Goal: Task Accomplishment & Management: Manage account settings

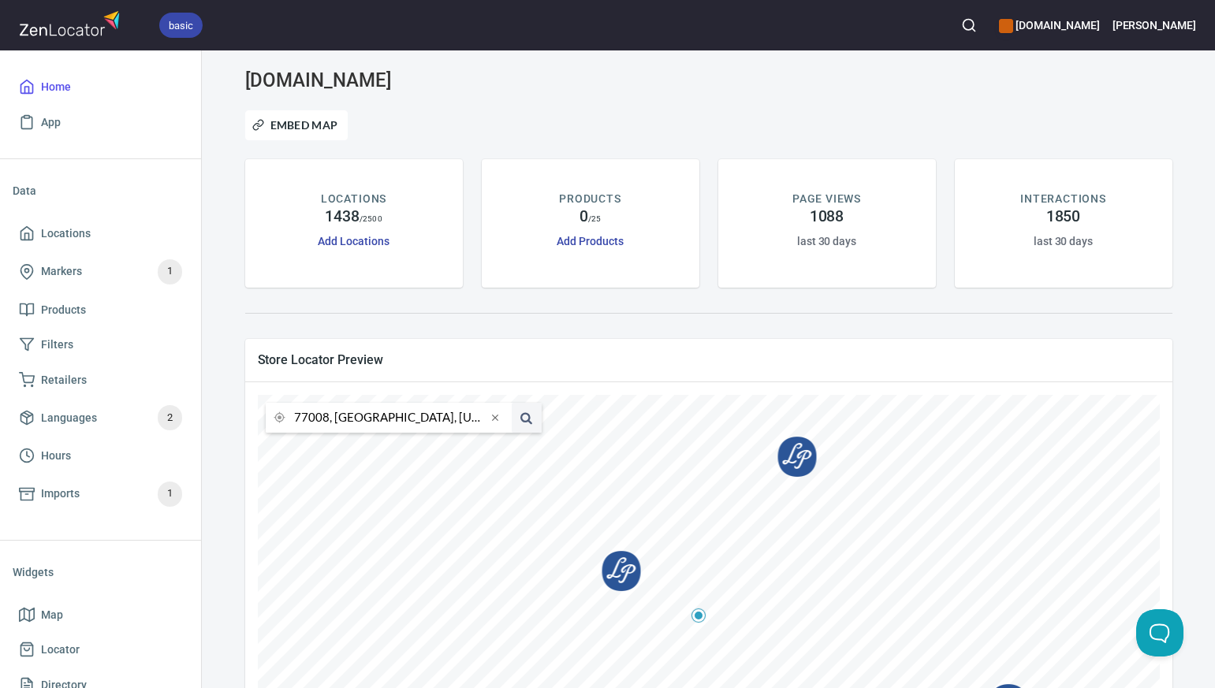
scroll to position [58, 0]
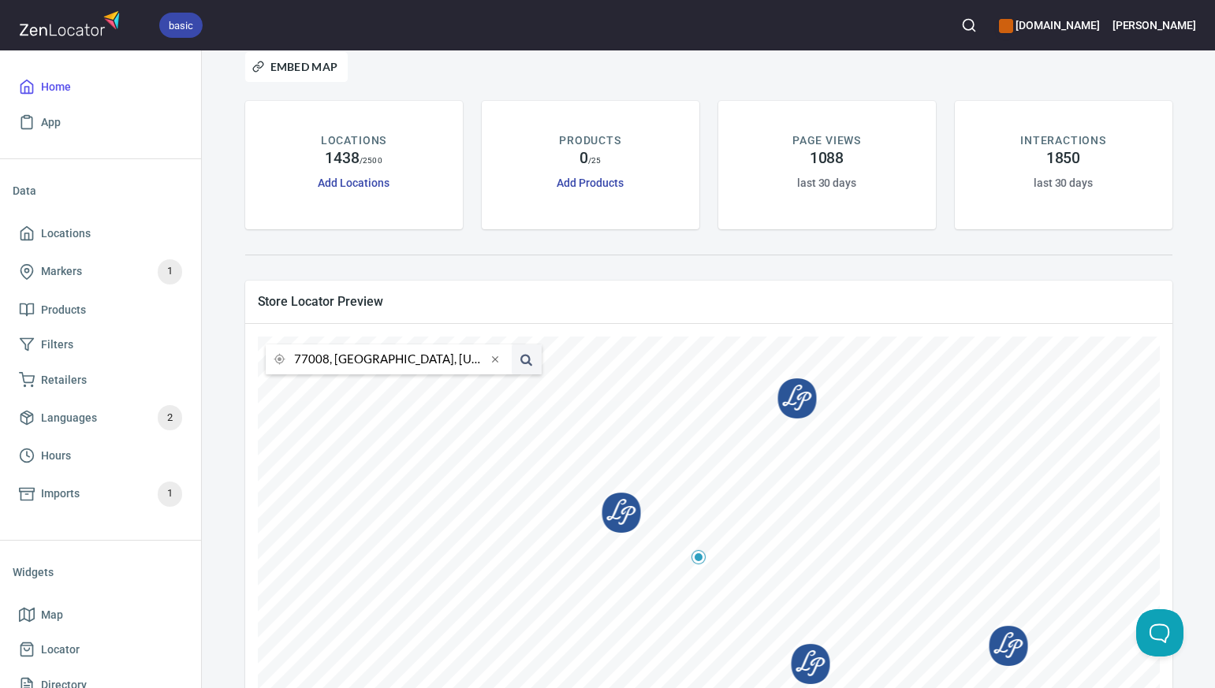
click at [328, 361] on input "77008, Houston, Texas, United States" at bounding box center [390, 359] width 192 height 30
click at [333, 392] on li "78539, Edinburg, Texas, United States" at bounding box center [389, 389] width 246 height 29
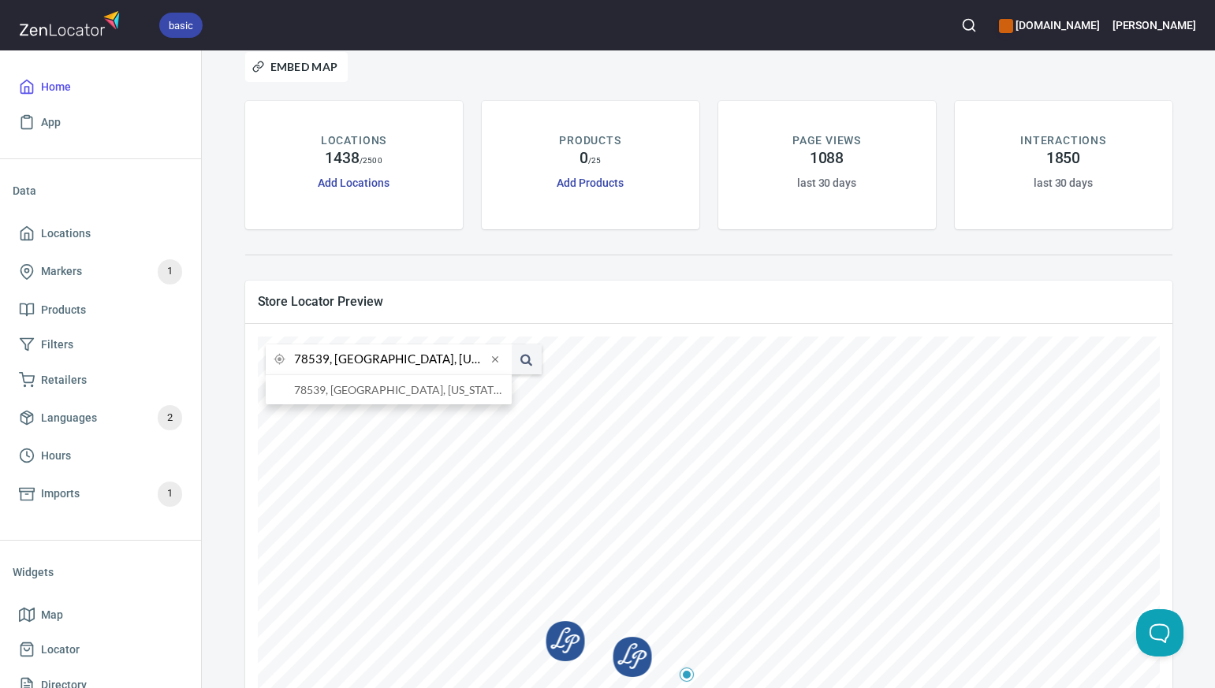
click at [326, 362] on input "78539, Edinburg, Texas, United States" at bounding box center [390, 359] width 192 height 30
click at [330, 390] on li "78380, Robstown, Texas, United States" at bounding box center [389, 389] width 246 height 29
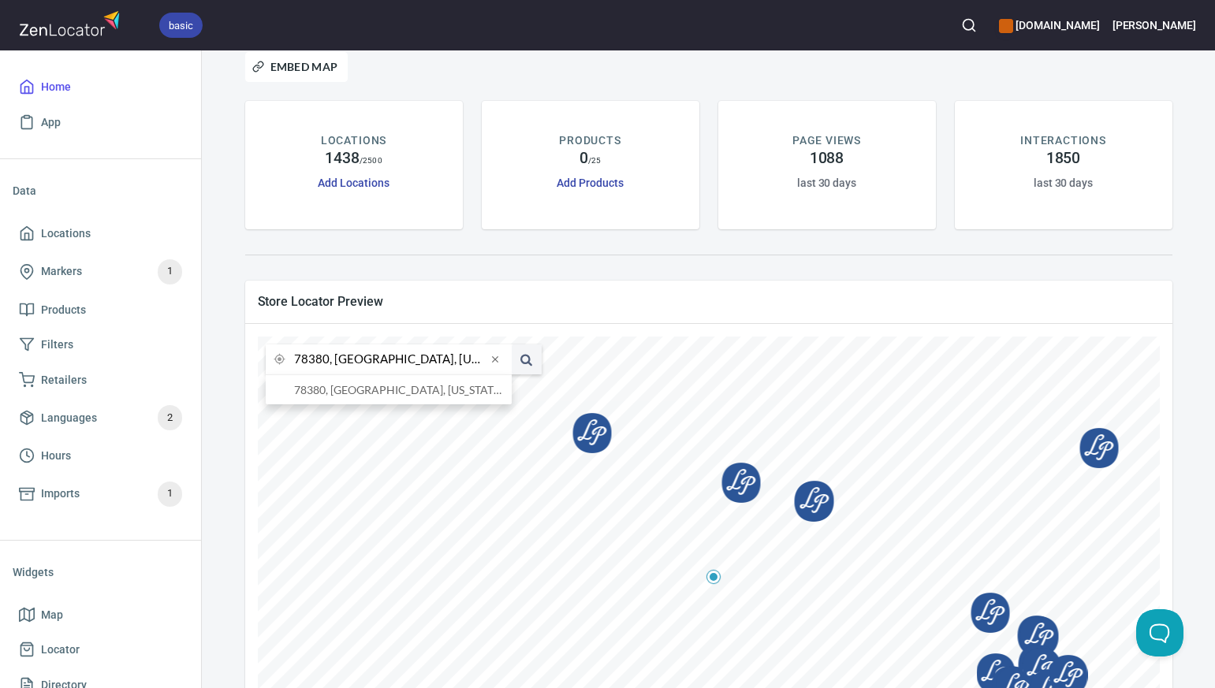
click at [327, 363] on input "78380, Robstown, Texas, United States" at bounding box center [390, 359] width 192 height 30
click at [338, 389] on li "78617, Austin, Texas, United States" at bounding box center [389, 389] width 246 height 29
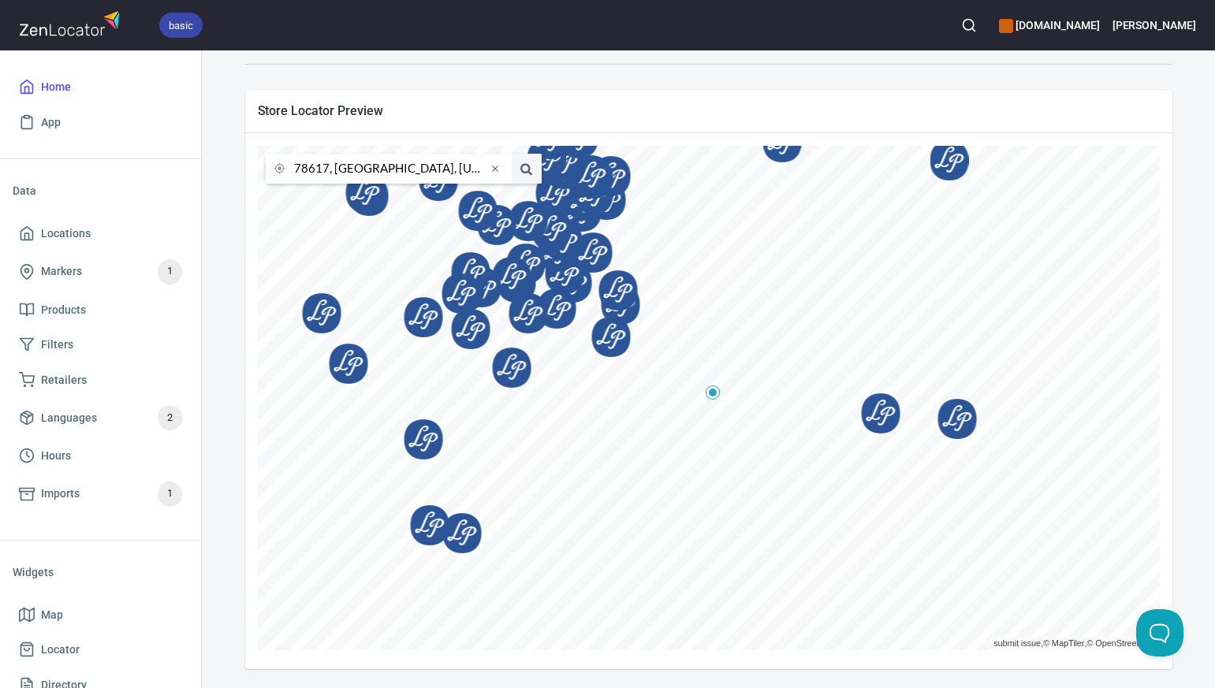
scroll to position [0, 0]
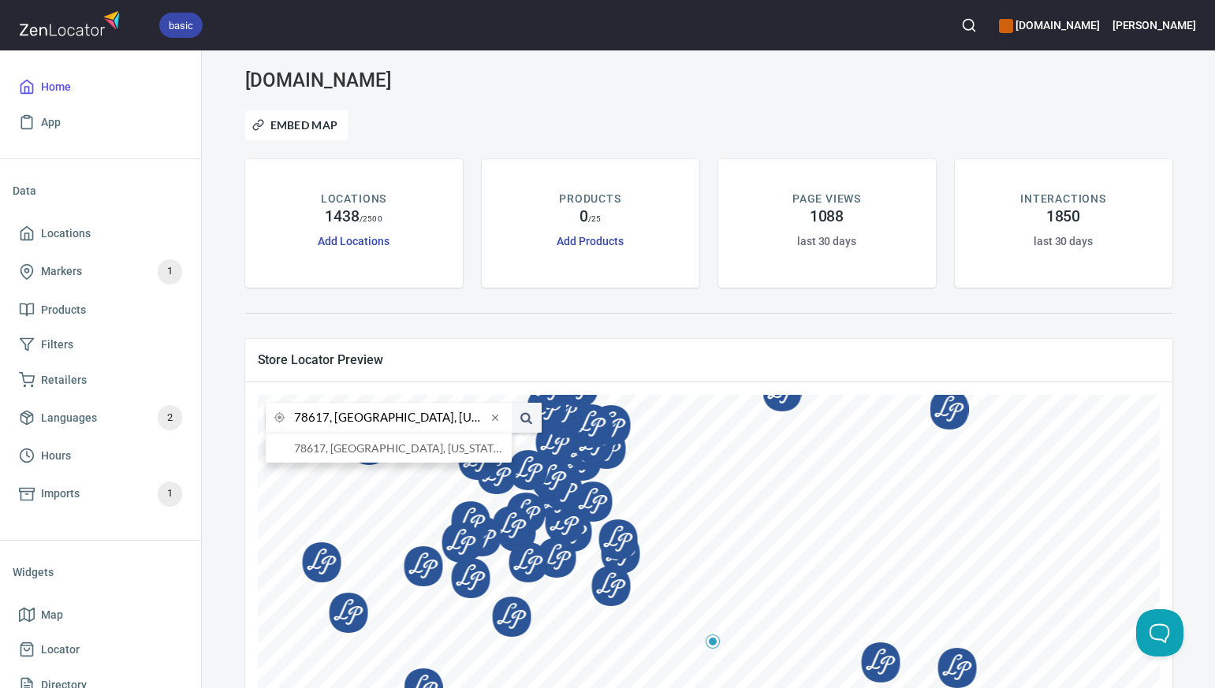
click at [328, 424] on input "78617, Austin, Texas, United States" at bounding box center [390, 418] width 192 height 30
click at [340, 450] on li "76861, Texas, United States" at bounding box center [389, 448] width 246 height 29
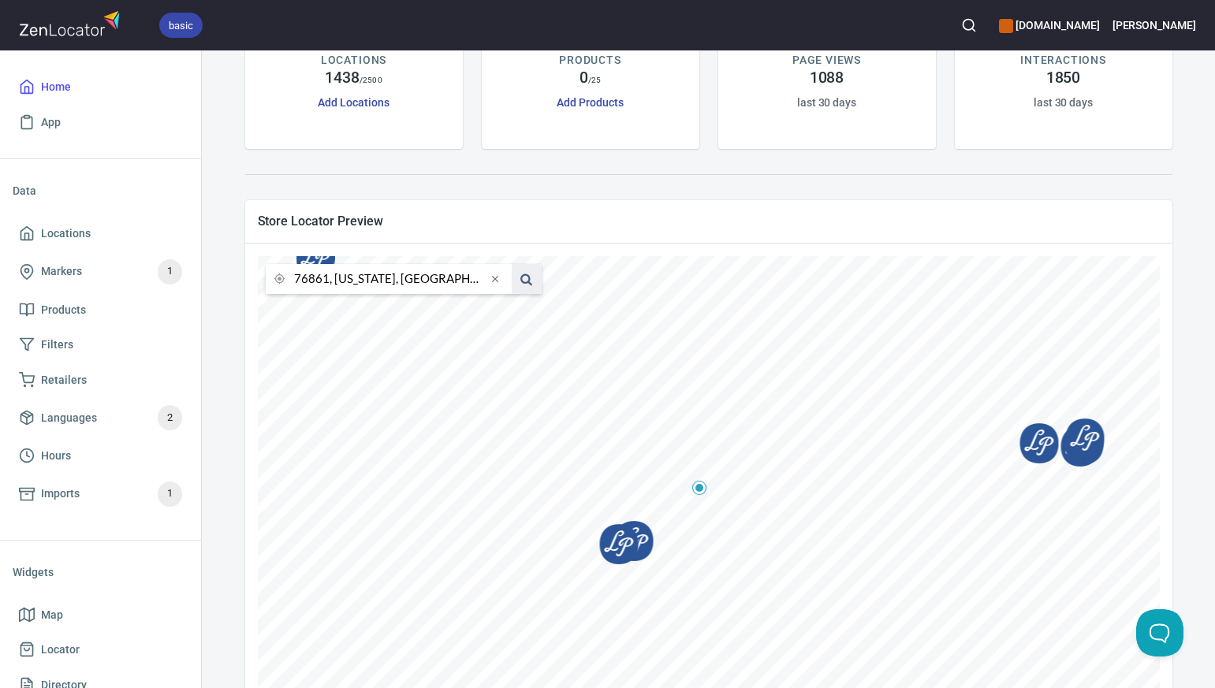
scroll to position [130, 0]
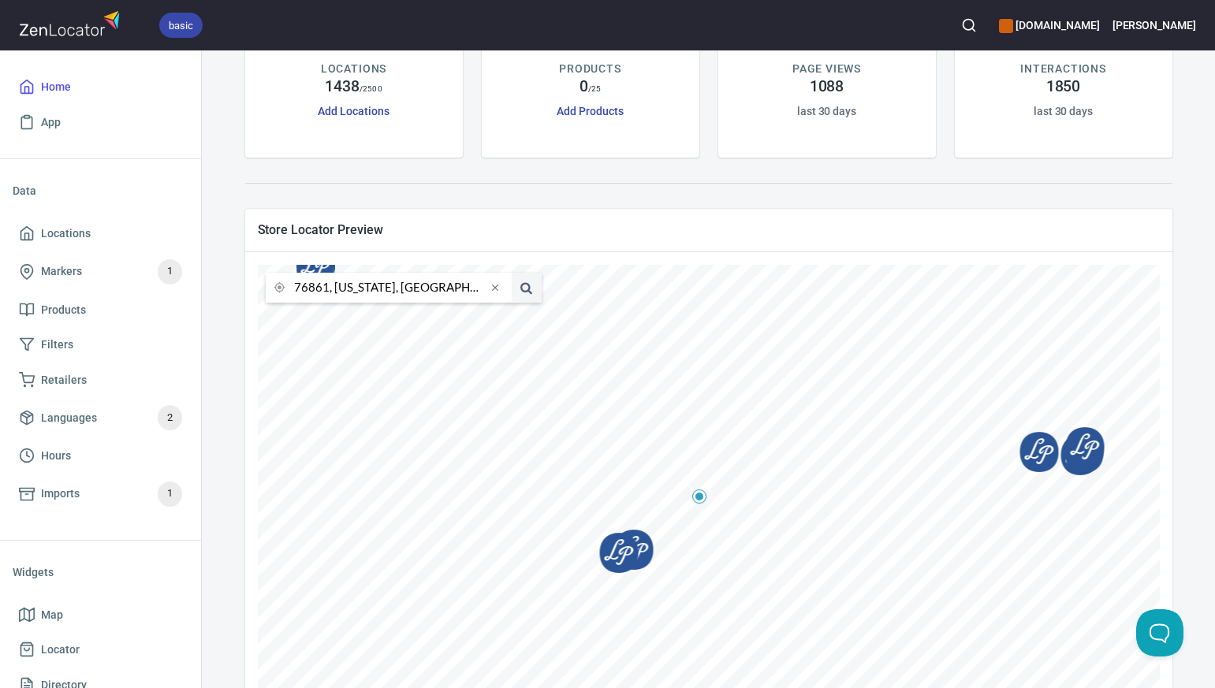
click at [328, 288] on input "76861, Texas, United States" at bounding box center [390, 288] width 192 height 30
click at [338, 318] on li "79605, Abilene, Texas, United States" at bounding box center [389, 317] width 246 height 29
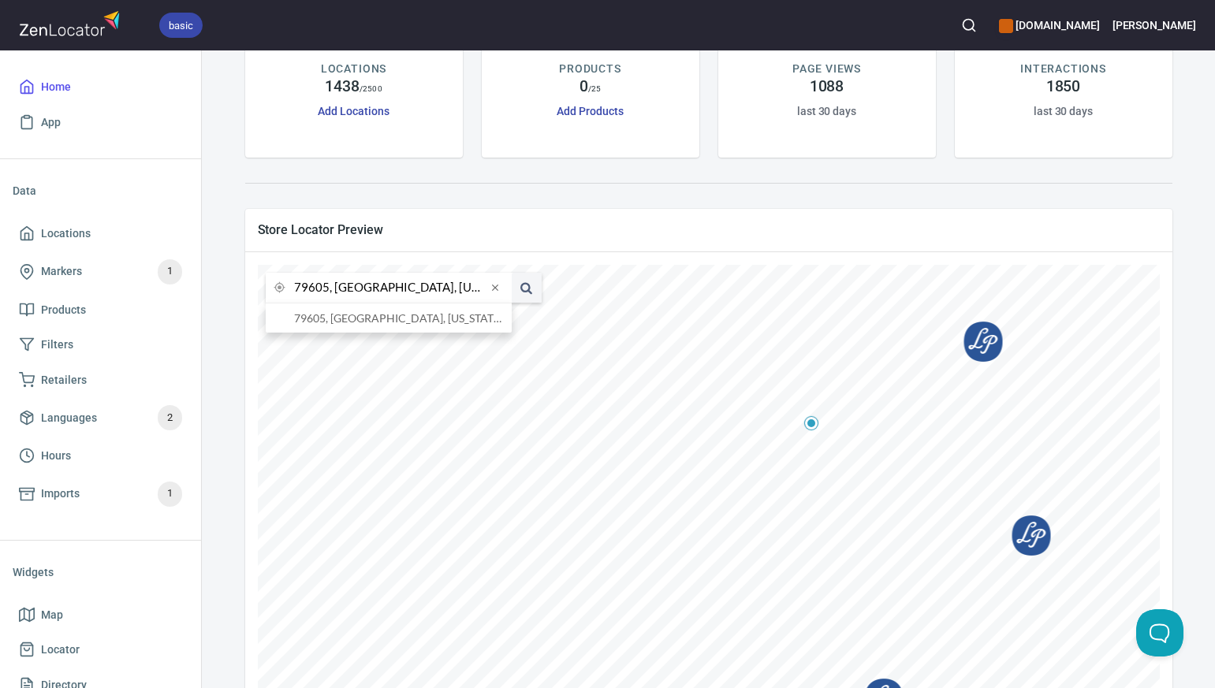
click at [328, 292] on input "79605, Abilene, Texas, United States" at bounding box center [390, 288] width 192 height 30
click at [342, 320] on li "76043, Glen Rose, Texas, United States" at bounding box center [389, 317] width 246 height 29
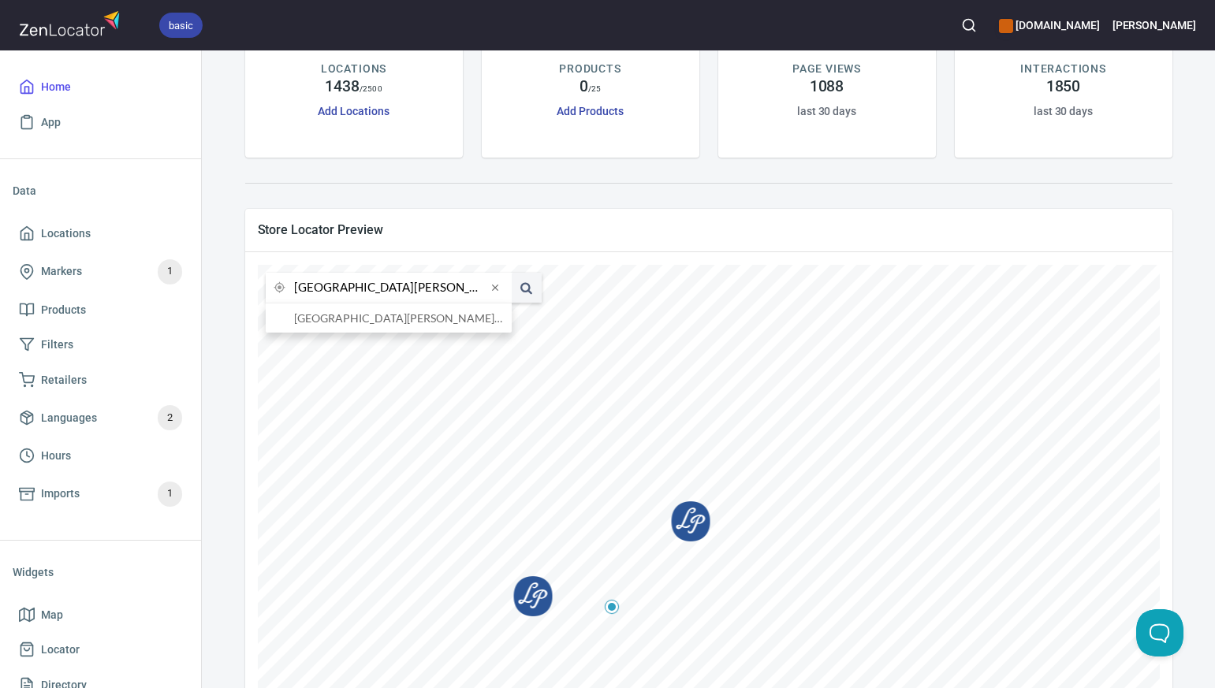
click at [328, 291] on input "76043, Glen Rose, Texas, United States" at bounding box center [390, 288] width 192 height 30
click at [344, 322] on li "76247, Justin, Texas, United States" at bounding box center [389, 317] width 246 height 29
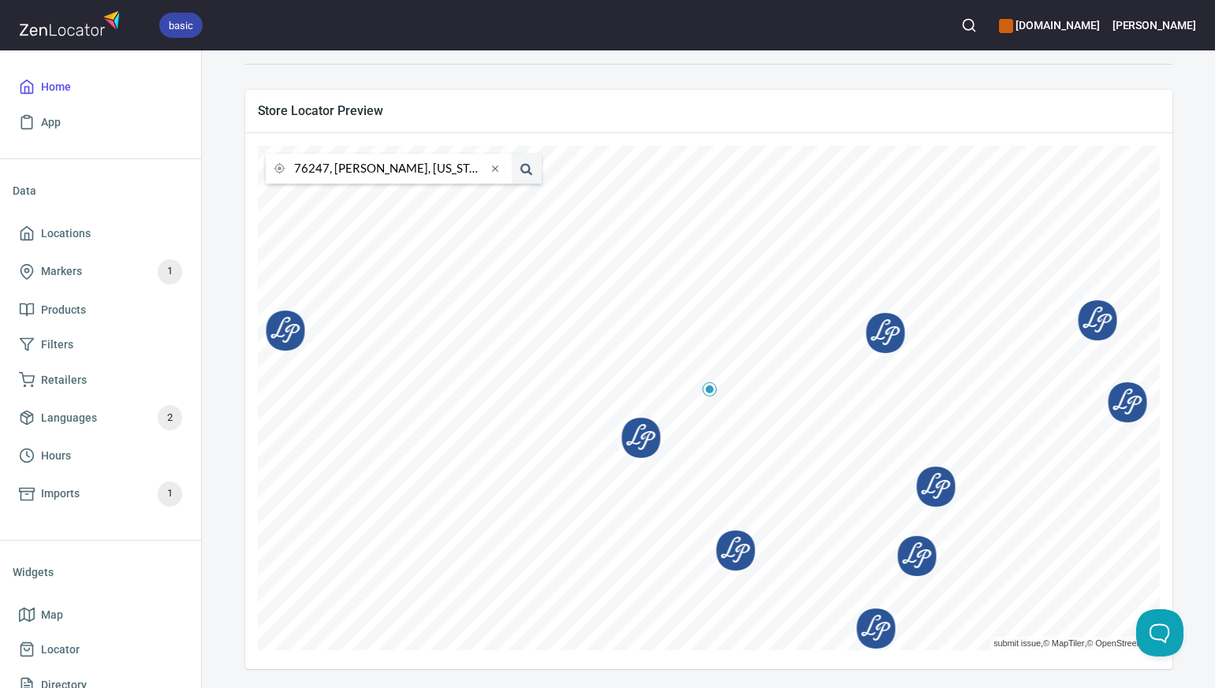
scroll to position [248, 0]
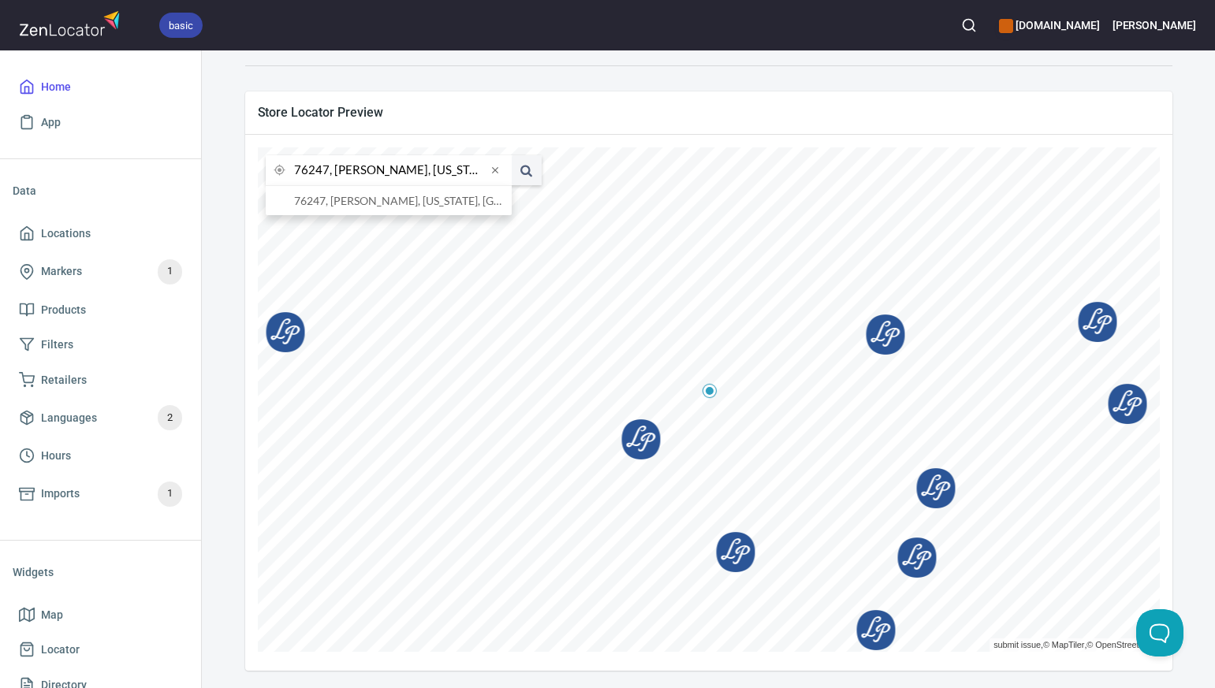
click at [327, 173] on input "76247, Justin, Texas, United States" at bounding box center [390, 170] width 192 height 30
click at [342, 205] on li "80204, Denver, Colorado, United States" at bounding box center [389, 200] width 246 height 29
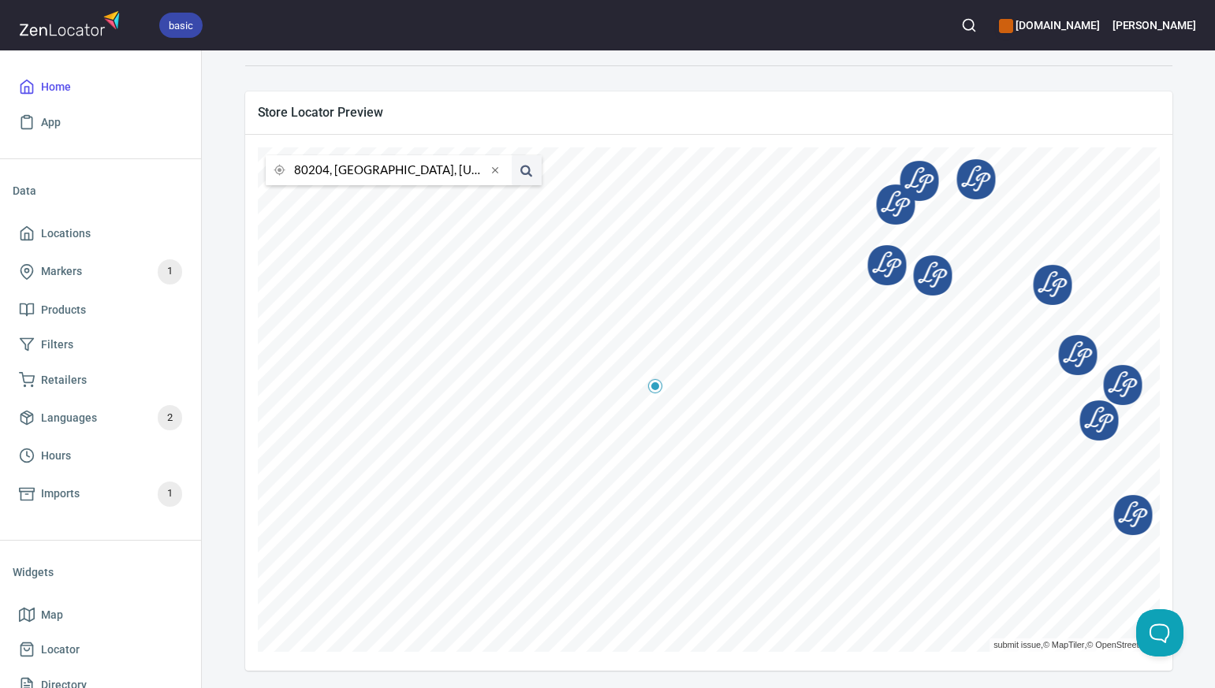
scroll to position [249, 0]
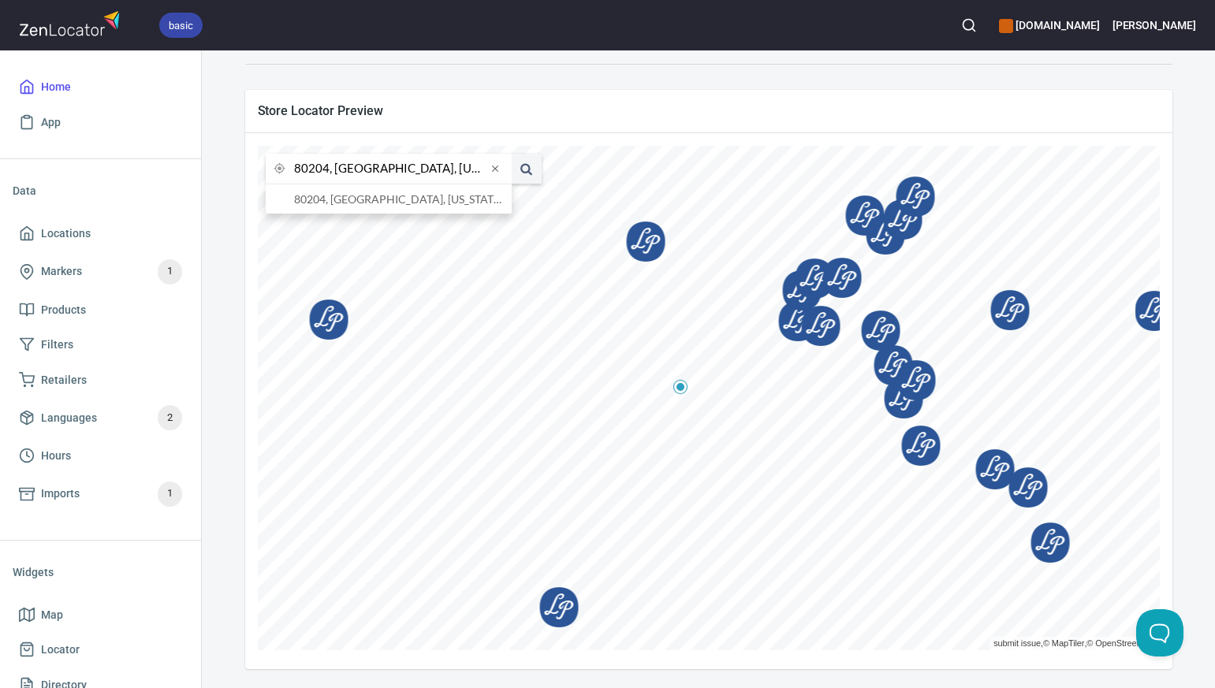
click at [327, 169] on input "80204, Denver, Colorado, United States" at bounding box center [390, 169] width 192 height 30
click at [337, 199] on li "80014, Aurora District, Colorado, United States" at bounding box center [389, 198] width 246 height 29
type input "80014, Aurora District, Colorado, United States"
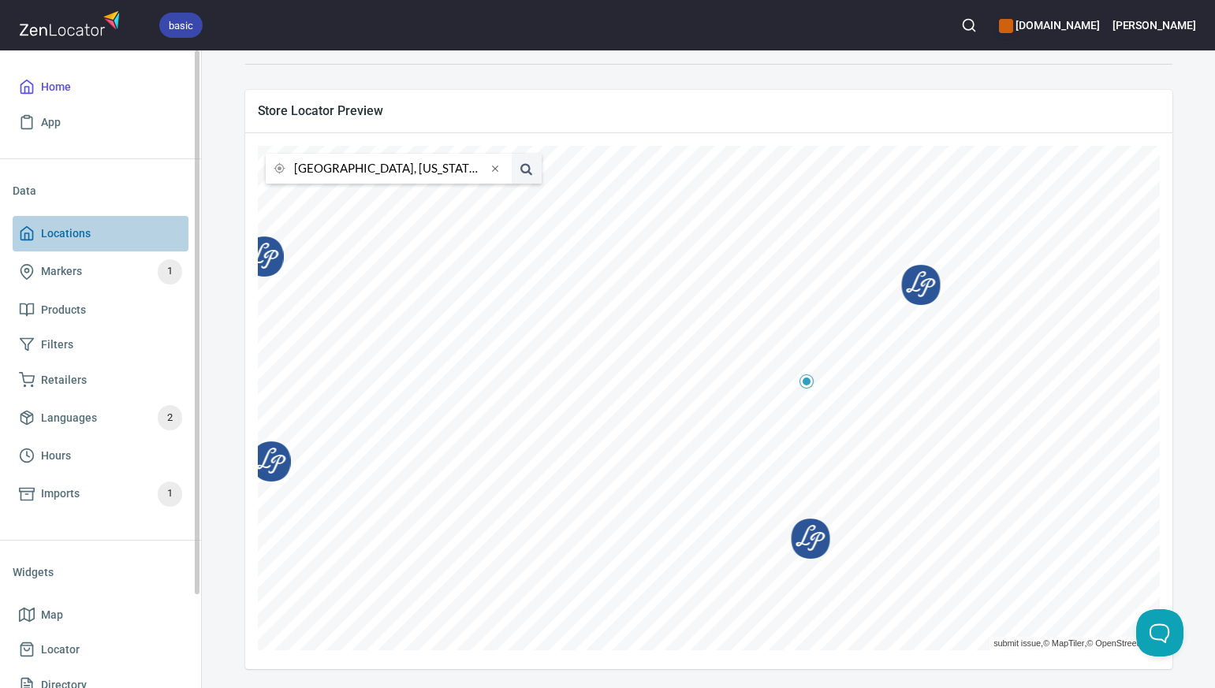
click at [75, 236] on span "Locations" at bounding box center [66, 234] width 50 height 20
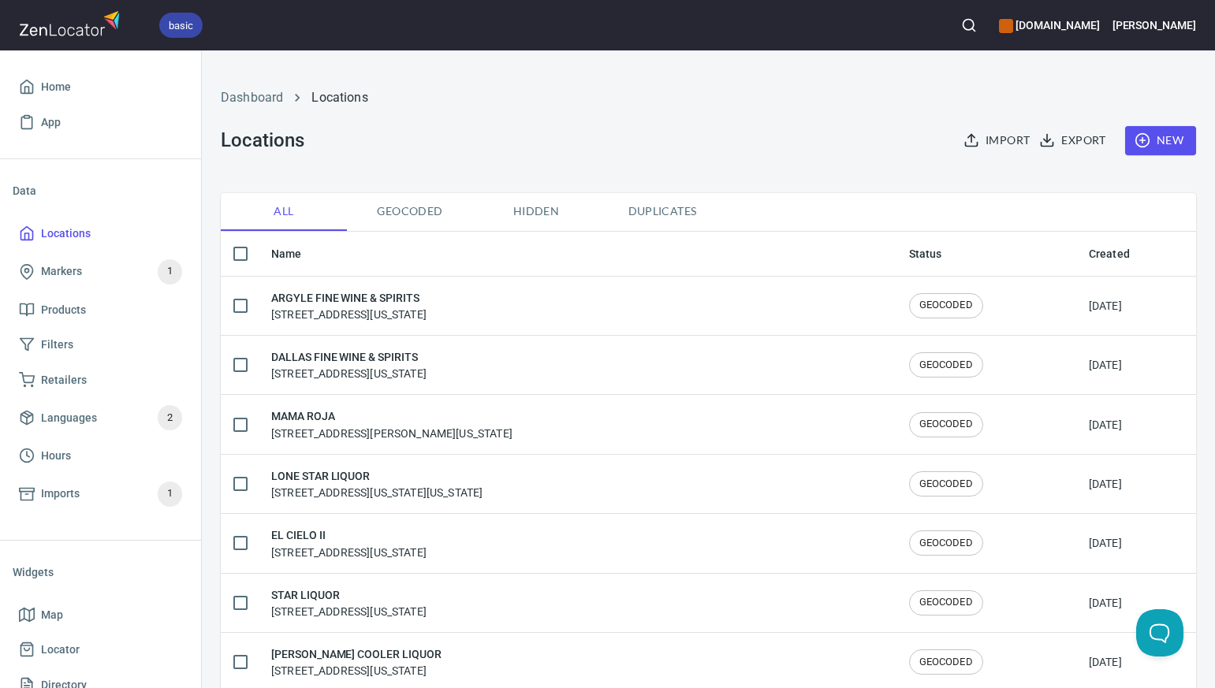
click at [1169, 138] on span "New" at bounding box center [1161, 141] width 46 height 20
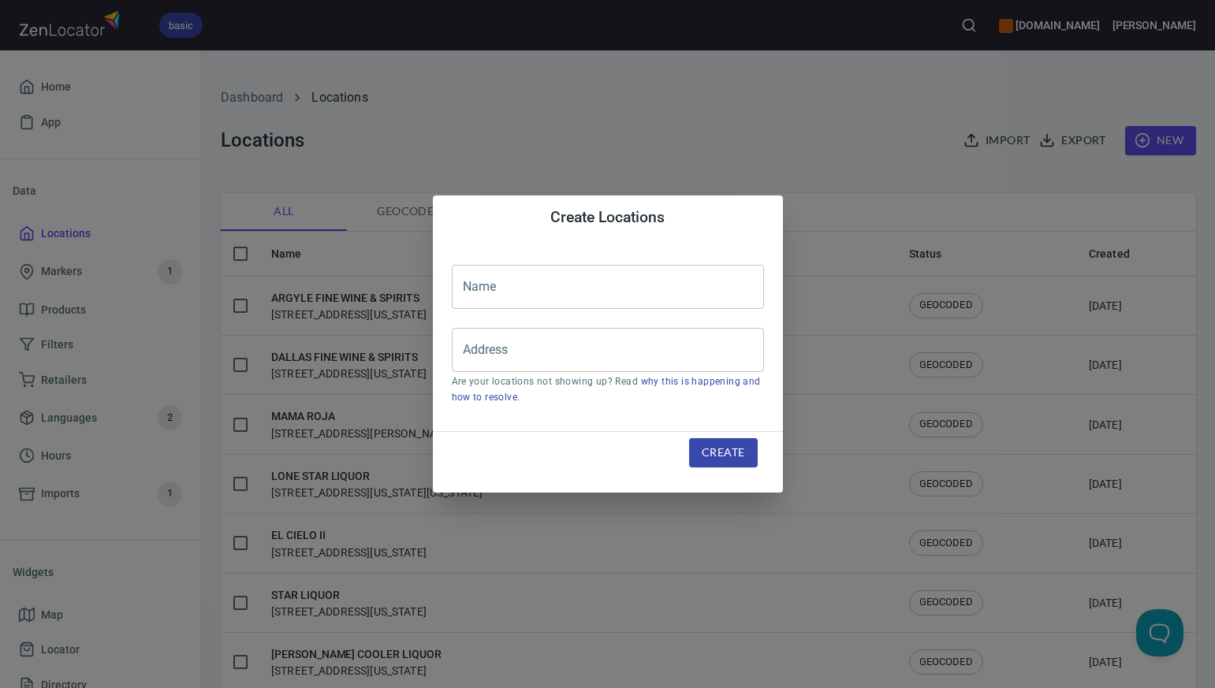
click at [482, 285] on input "text" at bounding box center [608, 287] width 312 height 44
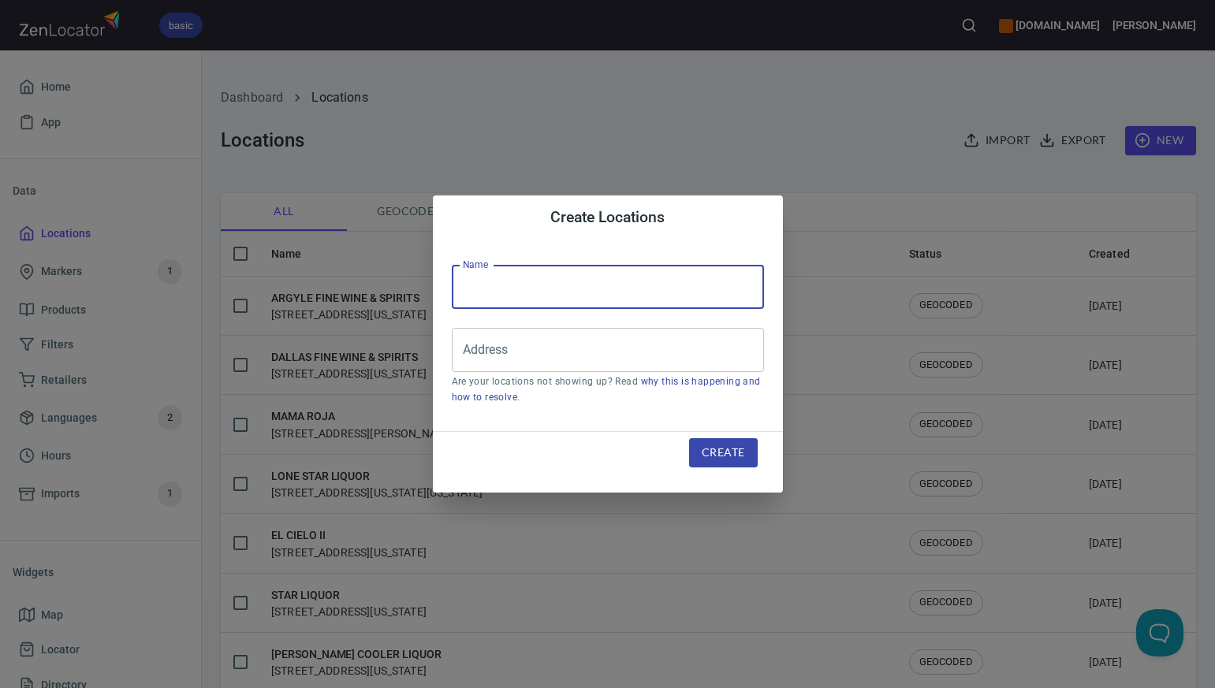
paste input "SCULPTURE PARK"
type input "SCULPTURE PARK"
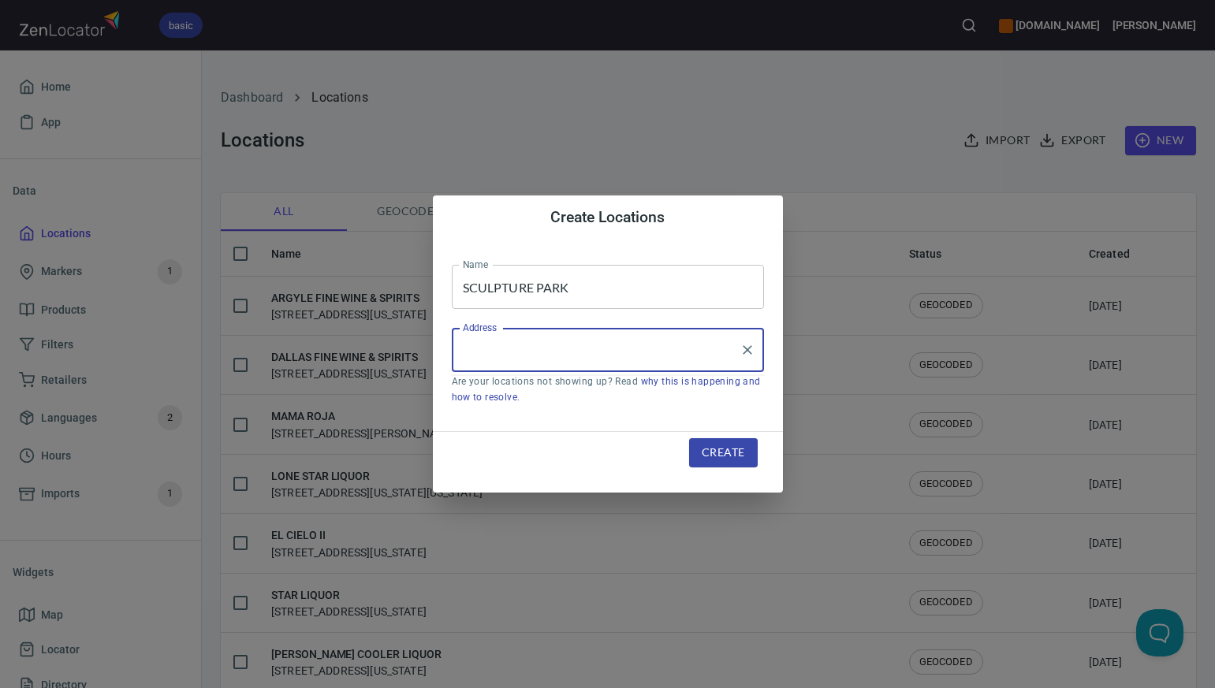
click at [464, 349] on input "Address" at bounding box center [596, 350] width 274 height 30
paste input "1736 SPEER BLVD #1848, , DENVER, CO80204"
click at [610, 356] on input "1736 SPEER BLVD #1848, , DENVER, CO80204" at bounding box center [596, 350] width 274 height 30
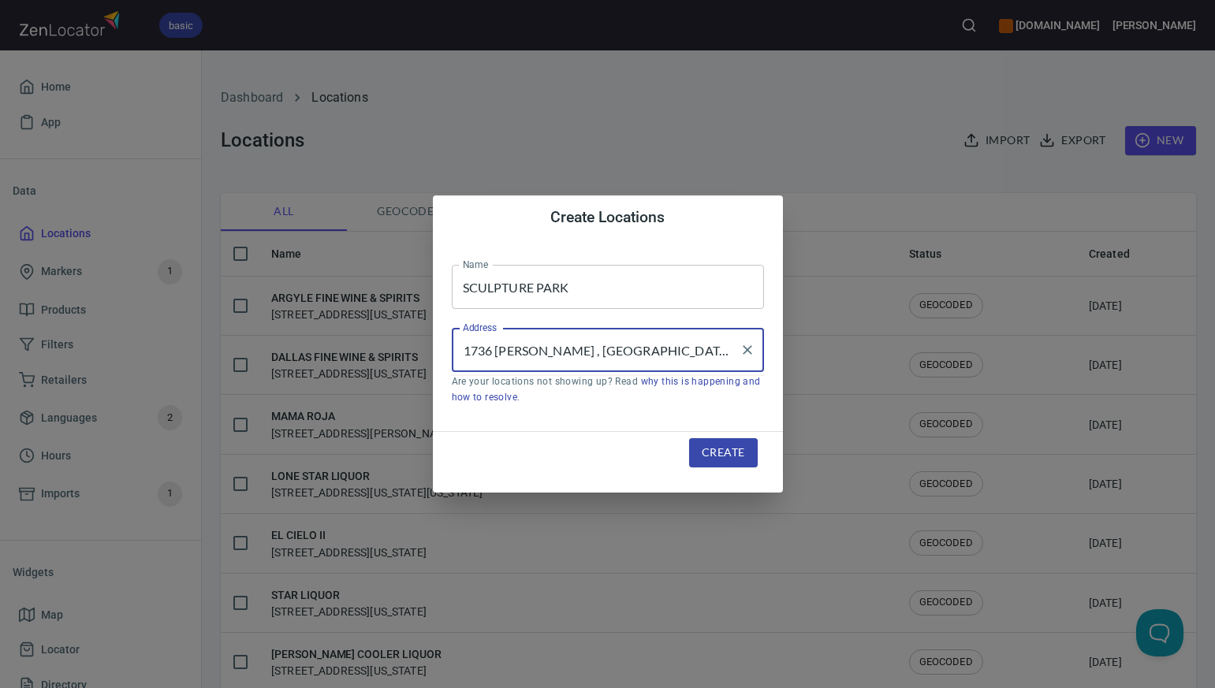
click at [647, 352] on input "1736 SPEER BLVd , DENVER, CO80204" at bounding box center [596, 350] width 274 height 30
click at [624, 352] on input "1736 SPEER BLVd , DENVER, CO 80204" at bounding box center [596, 350] width 274 height 30
click at [557, 352] on input "1736 SPEER BLVd , Denver, CO 80204" at bounding box center [596, 350] width 274 height 30
click at [533, 352] on input "1736 SPEER Blvd , Denver, CO 80204" at bounding box center [596, 350] width 274 height 30
type input "[STREET_ADDRESS][PERSON_NAME]"
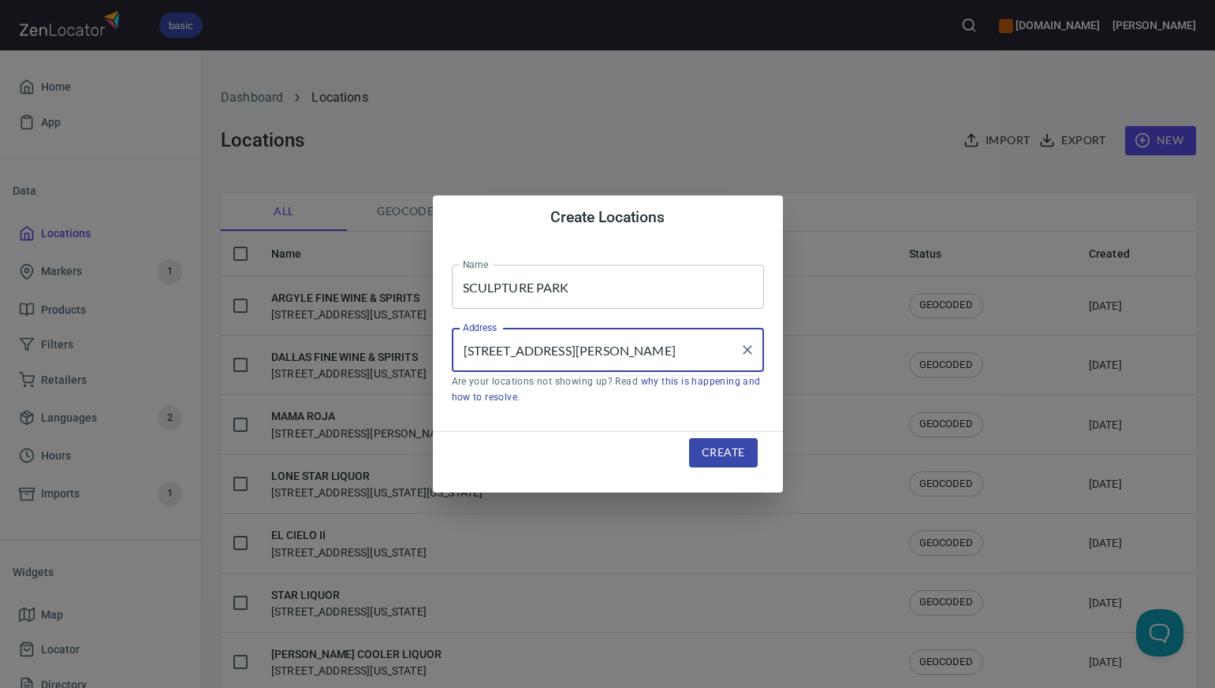
click at [711, 451] on span "Create" at bounding box center [723, 453] width 43 height 20
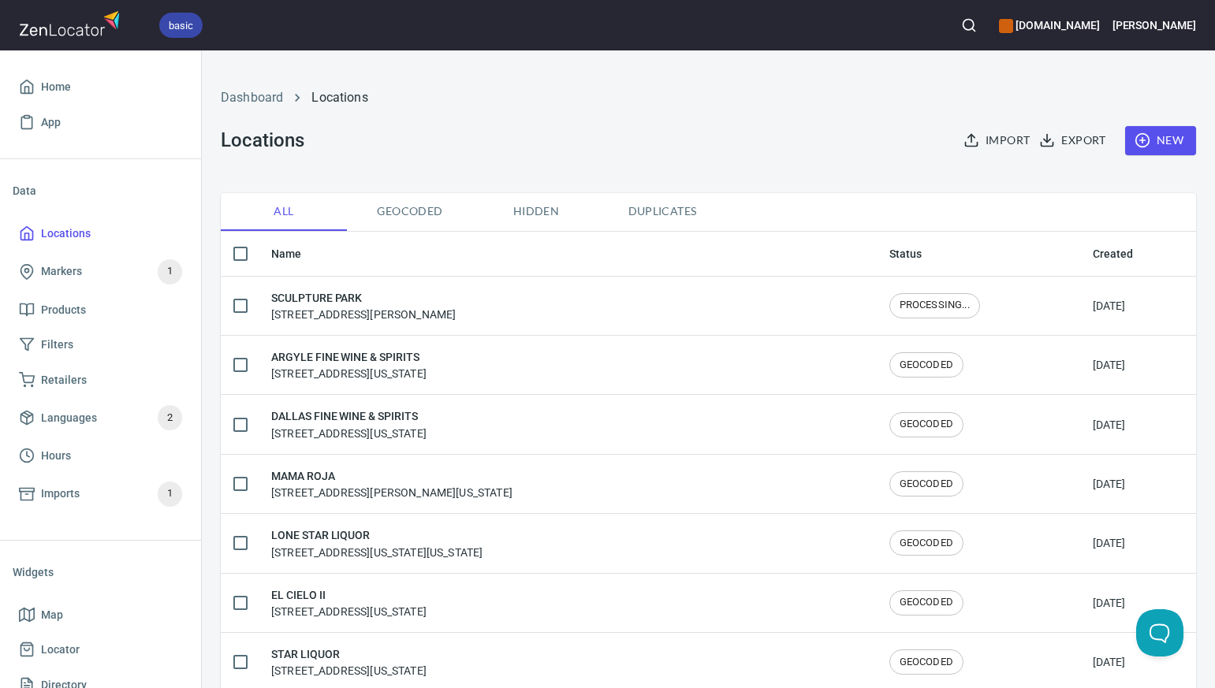
click at [1161, 135] on span "New" at bounding box center [1161, 141] width 46 height 20
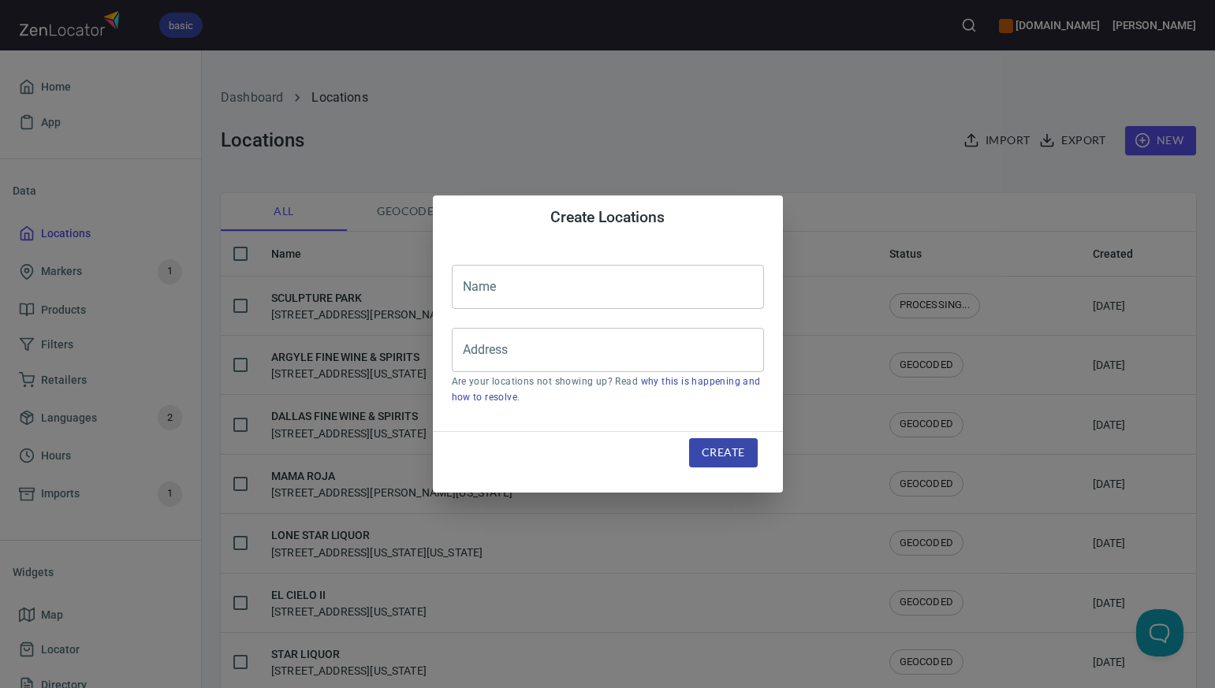
click at [471, 284] on input "text" at bounding box center [608, 287] width 312 height 44
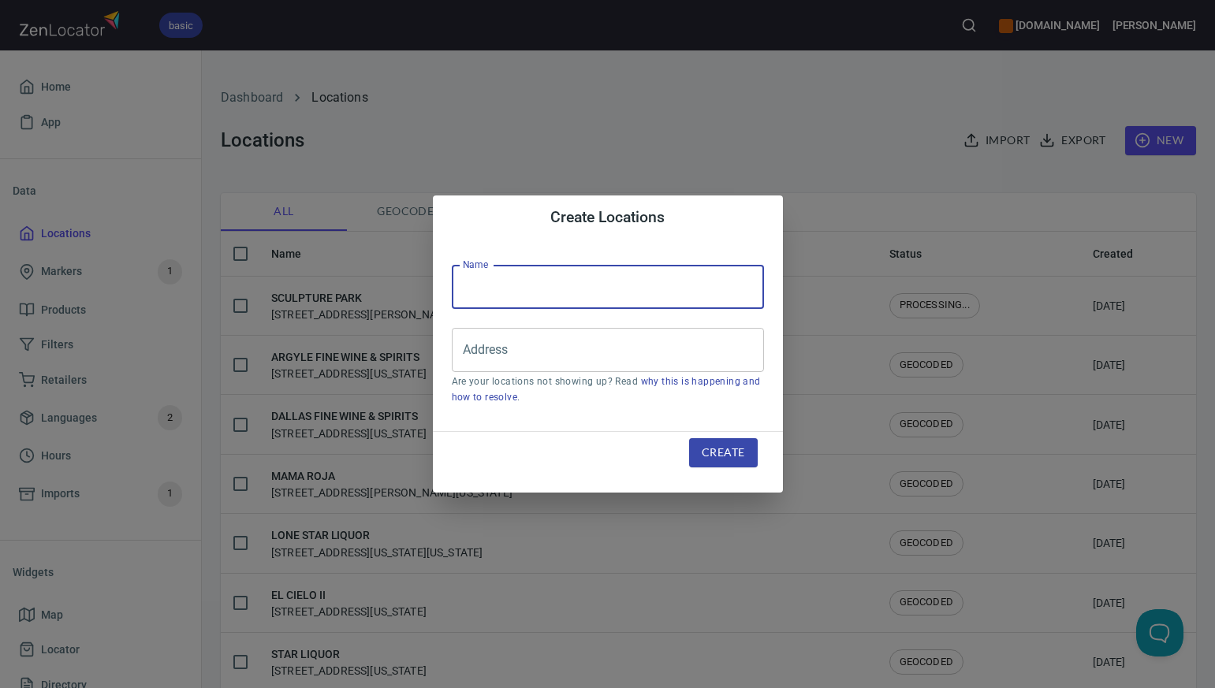
paste input "812 LIQUOR"
type input "812 LIQUOR"
click at [468, 349] on input "Address" at bounding box center [596, 350] width 274 height 30
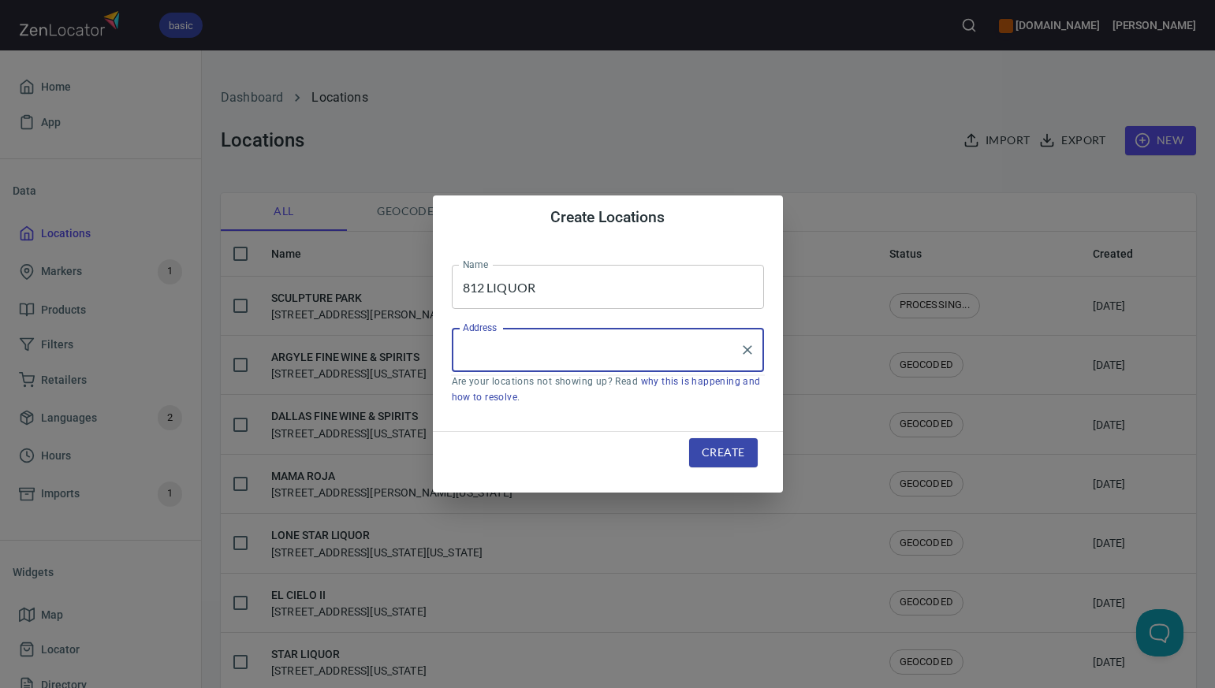
paste input "105 ACUNA CT STE 103, , DEL VALLE, TX78617"
click at [691, 350] on input "105 ACUNA CT STE 103, , DEL VALLE, TX78617" at bounding box center [596, 350] width 274 height 30
click at [600, 352] on input "105 ACUNA CT STE 103, , DEL VALLE, TX 78617" at bounding box center [596, 350] width 274 height 30
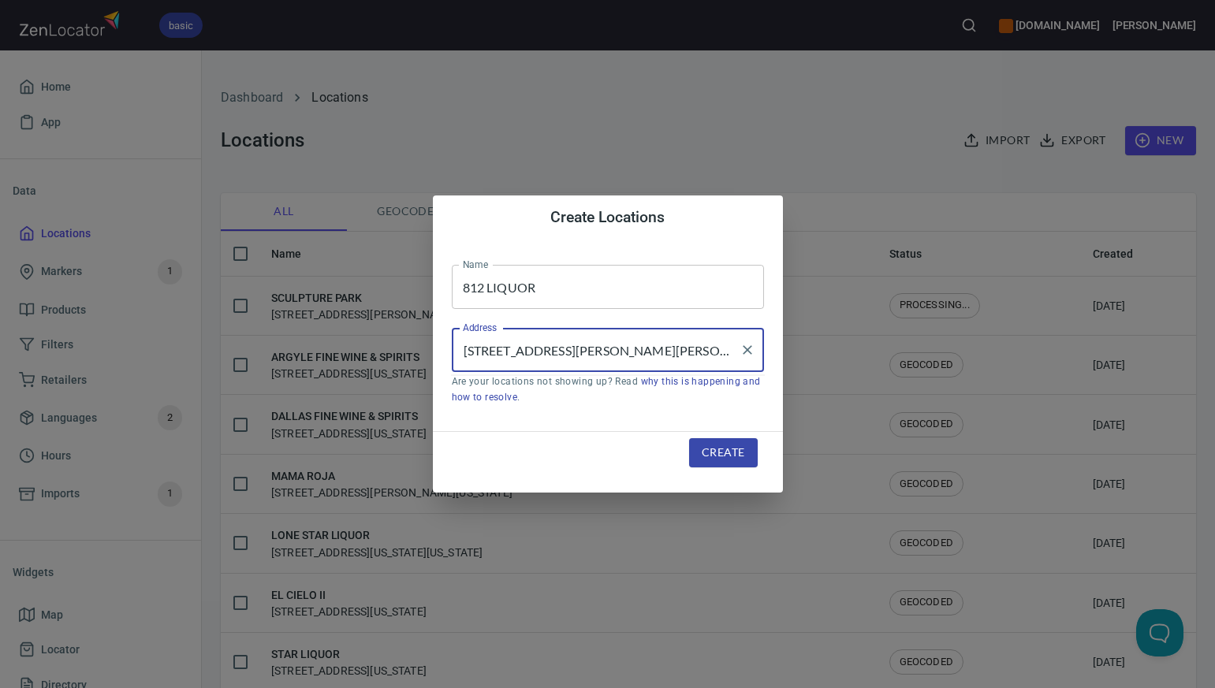
click at [639, 352] on input "105 ACUNA CT, Suite 103 , DEL VALLE, TX 78617" at bounding box center [596, 350] width 274 height 30
click at [677, 353] on input "105 ACUNA CT, Suite 103 , Del VALLE, TX 78617" at bounding box center [596, 350] width 274 height 30
click at [549, 354] on input "105 ACUNA CT, Suite 103 , Del Valle, TX 78617" at bounding box center [596, 350] width 274 height 30
click at [533, 355] on input "105 ACUNA Ct, Suite 103 , Del Valle, TX 78617" at bounding box center [596, 350] width 274 height 30
type input "[STREET_ADDRESS][PERSON_NAME][PERSON_NAME]"
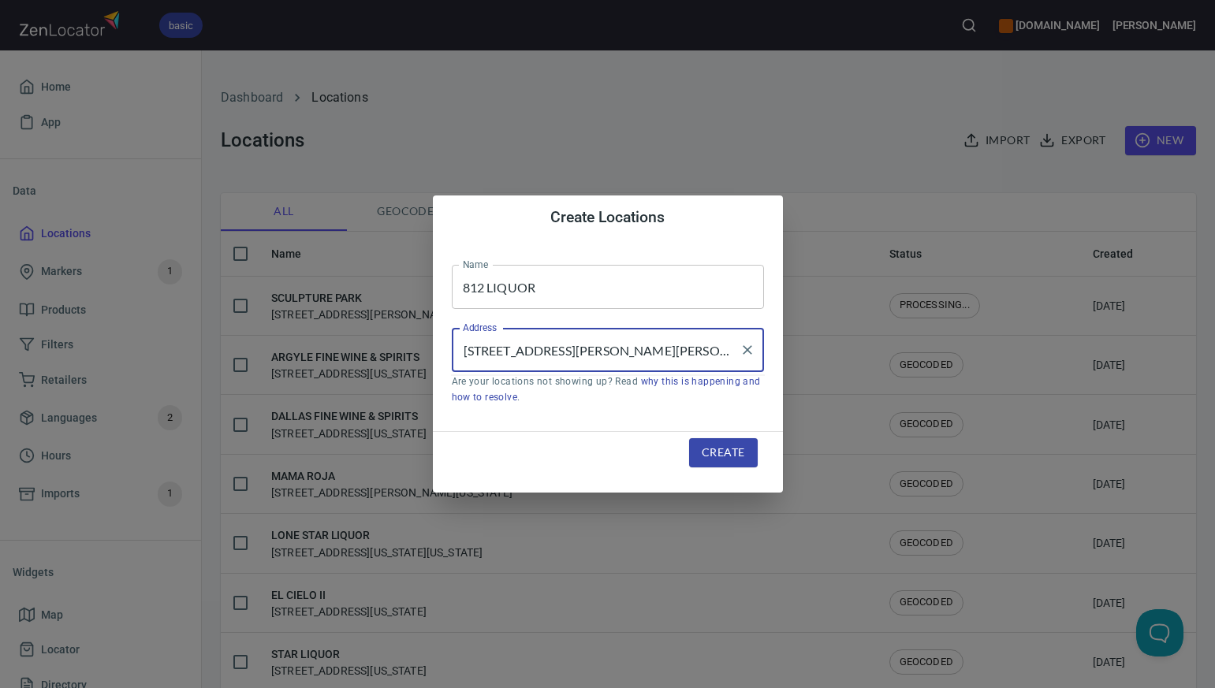
click at [725, 454] on span "Create" at bounding box center [723, 453] width 43 height 20
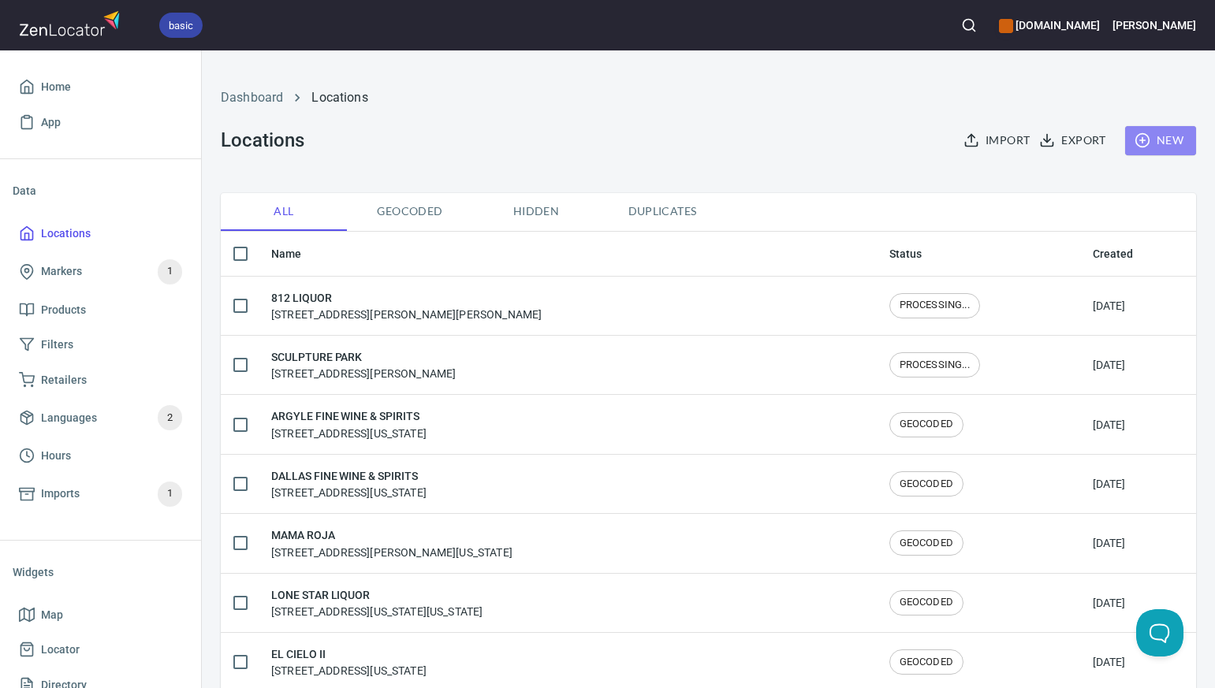
click at [1167, 140] on span "New" at bounding box center [1161, 141] width 46 height 20
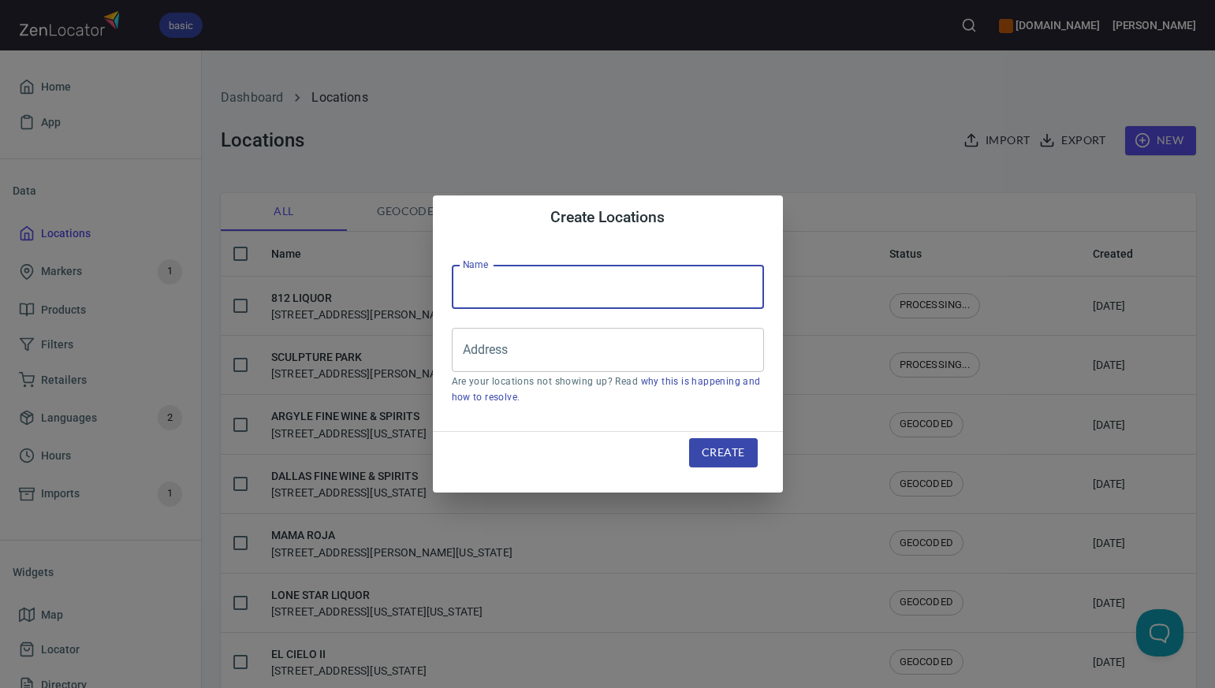
click at [467, 289] on input "text" at bounding box center [608, 287] width 312 height 44
paste input "[PERSON_NAME] BEVERAGE BARN"
type input "[PERSON_NAME] BEVERAGE BARN"
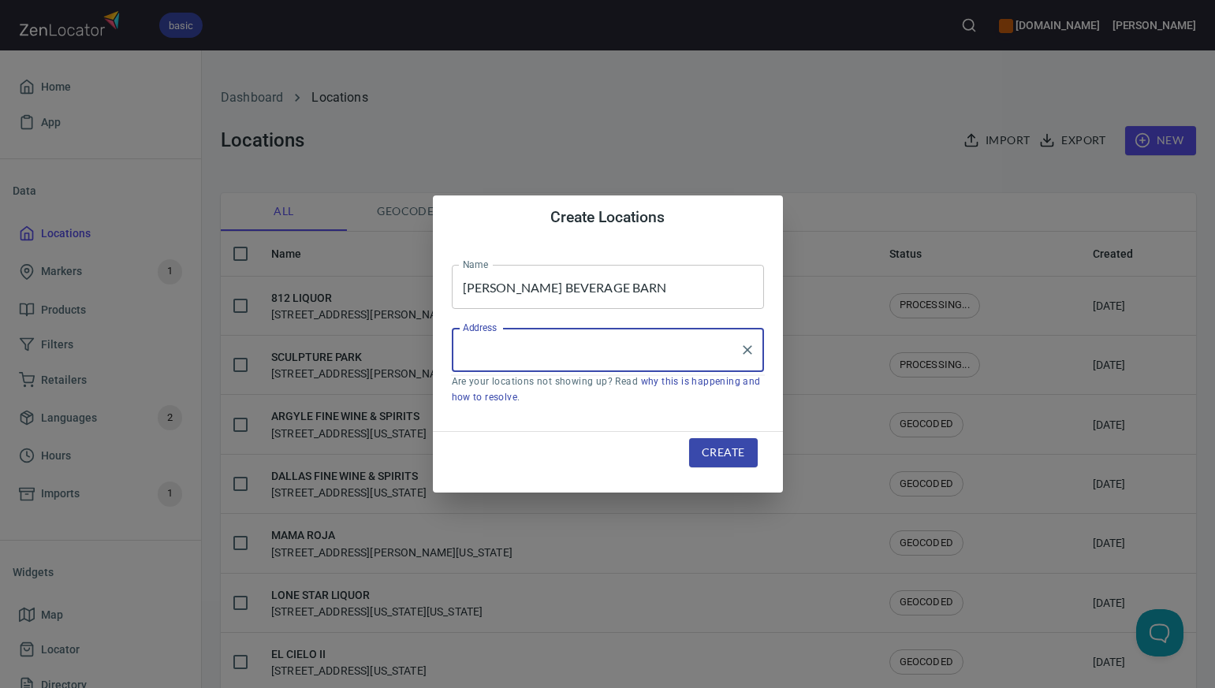
click at [468, 346] on input "Address" at bounding box center [596, 350] width 274 height 30
paste input "209 W US HWY 67, , MILES, TX76861"
click at [639, 349] on input "209 W US HWY 67, , MILES, TX76861" at bounding box center [596, 350] width 274 height 30
click at [578, 354] on input "209 W US HWY 67, , MILES, TX 76861" at bounding box center [596, 350] width 274 height 30
click at [613, 352] on input "209 W US HWY 67, MILES, TX 76861" at bounding box center [596, 350] width 274 height 30
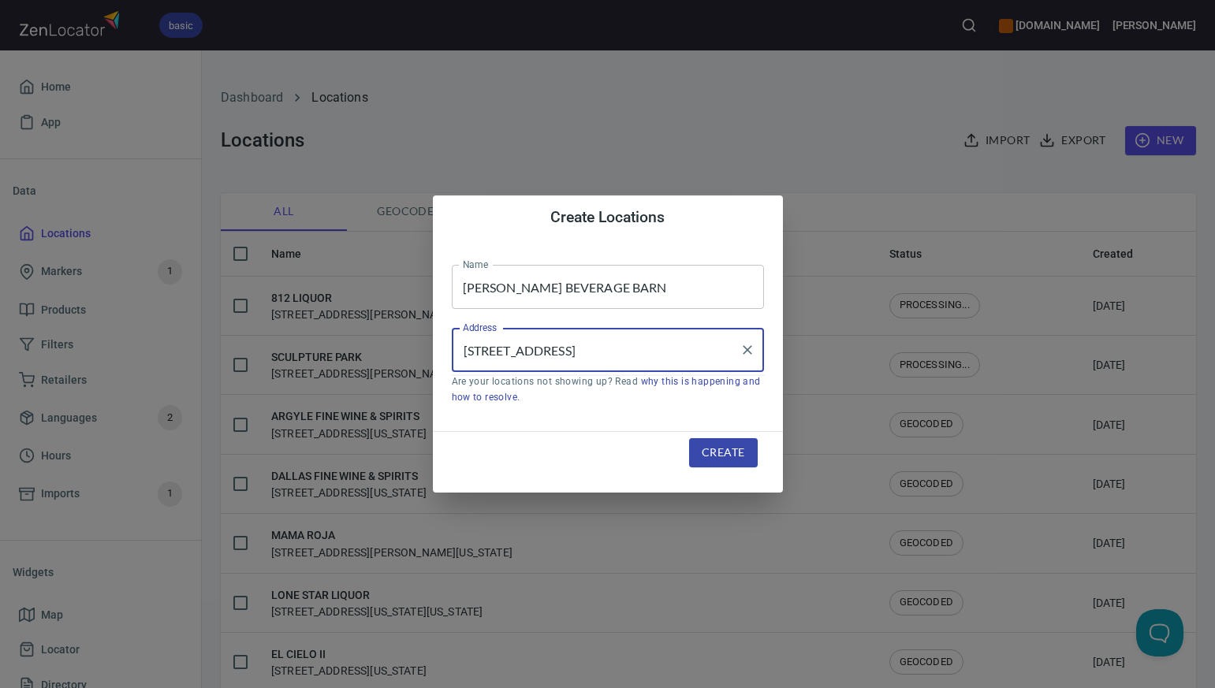
click at [553, 352] on input "209 W US HWY 67, Miles, TX 76861" at bounding box center [596, 350] width 274 height 30
type input "[STREET_ADDRESS]"
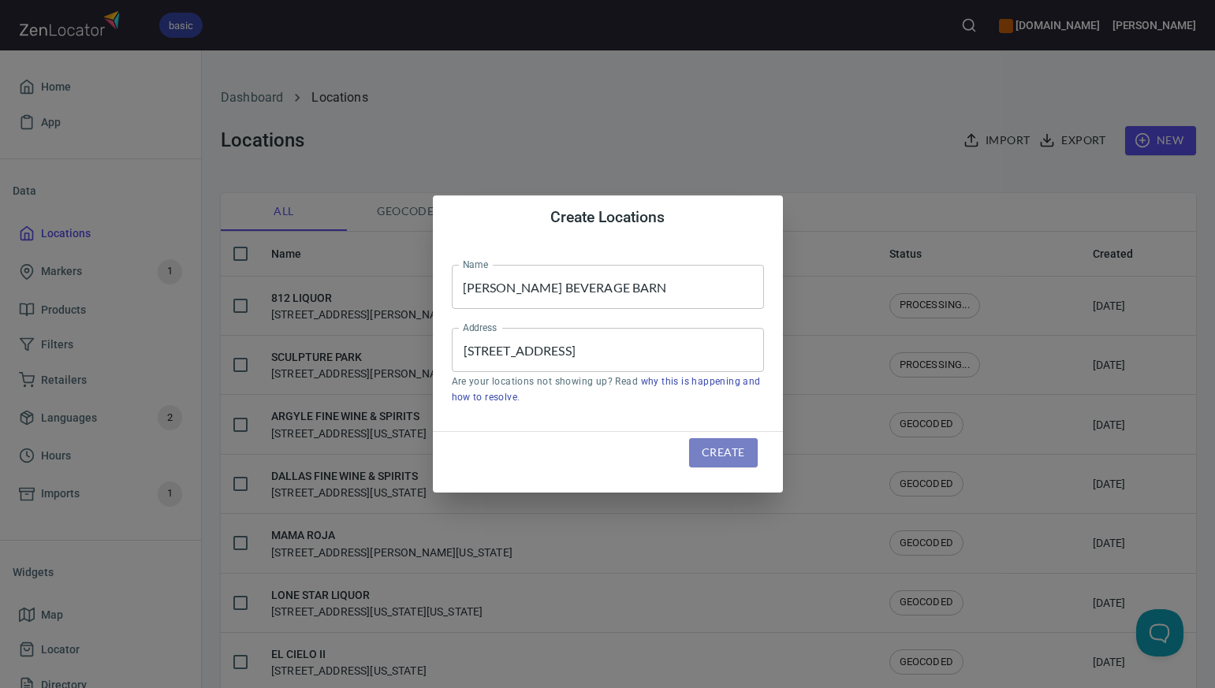
click at [706, 452] on span "Create" at bounding box center [723, 453] width 43 height 20
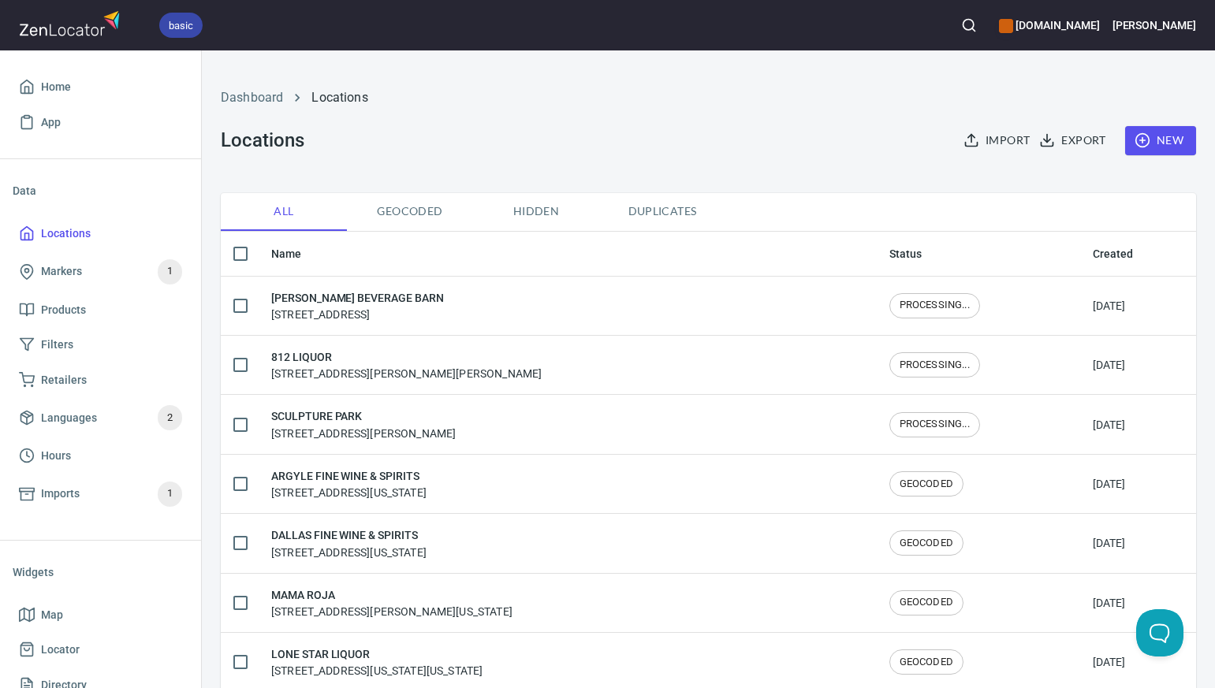
click at [1171, 136] on span "New" at bounding box center [1161, 141] width 46 height 20
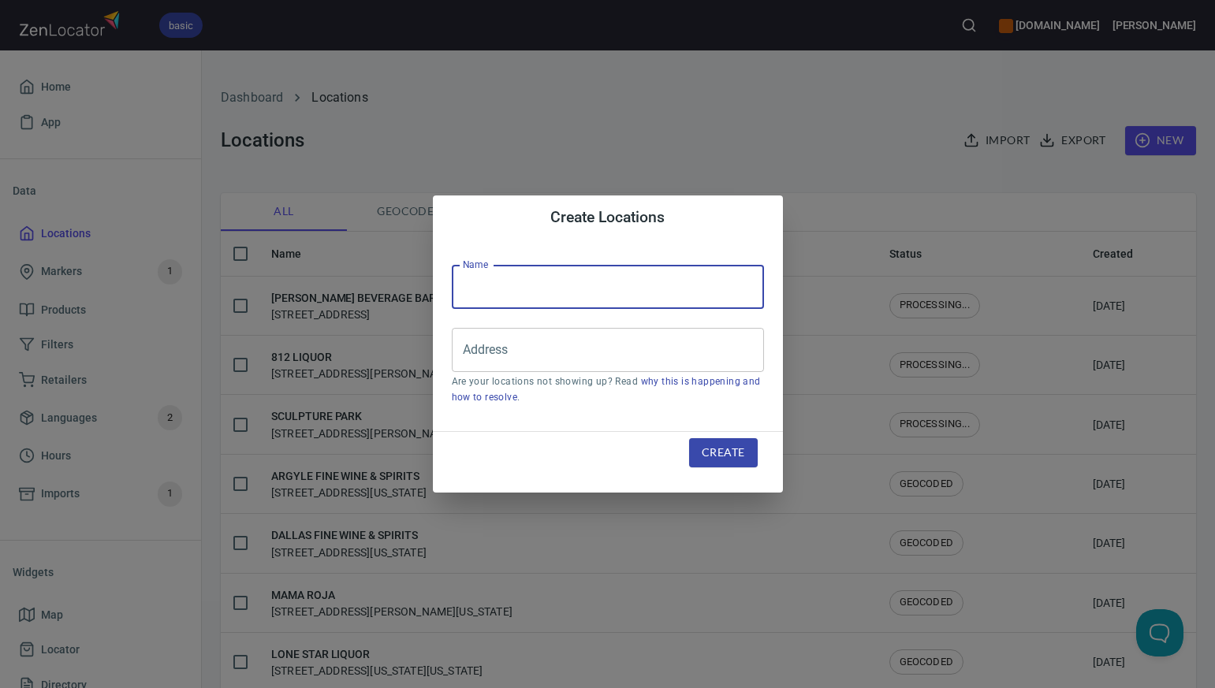
click at [462, 288] on input "text" at bounding box center [608, 287] width 312 height 44
paste input "BULL LIQUOR"
type input "BULL LIQUOR"
click at [466, 353] on input "Address" at bounding box center [596, 350] width 274 height 30
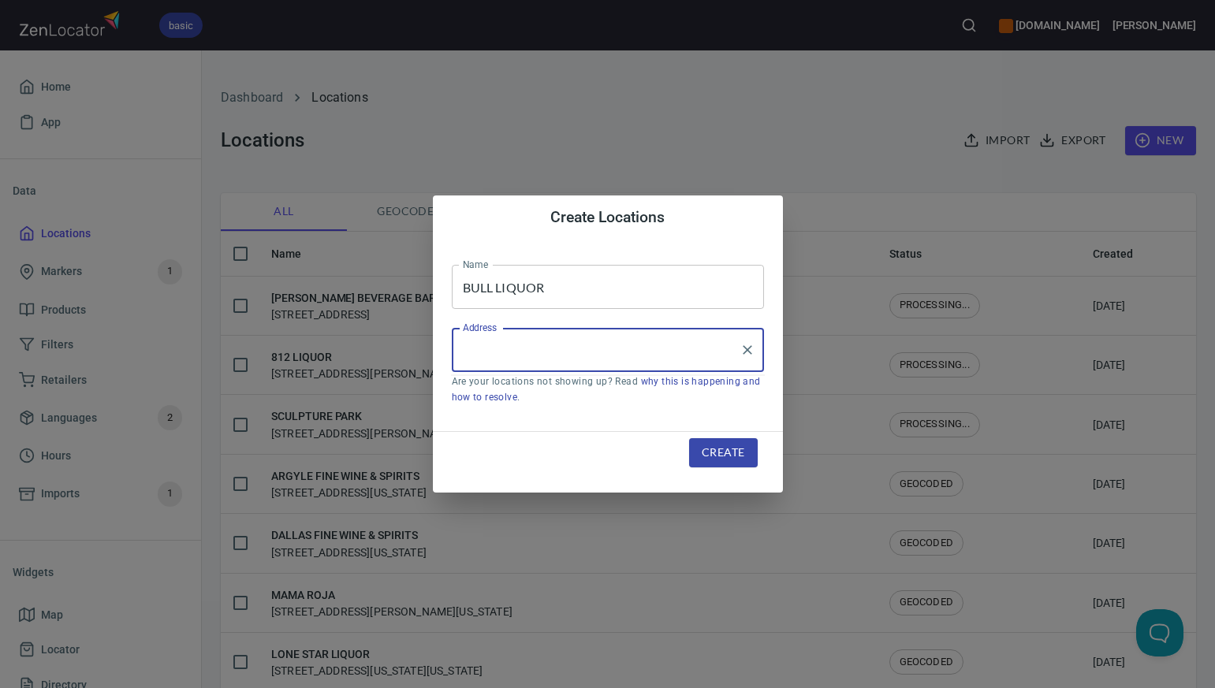
paste input "11180 FM 156 STE 102, , JUSTIN, TX76247"
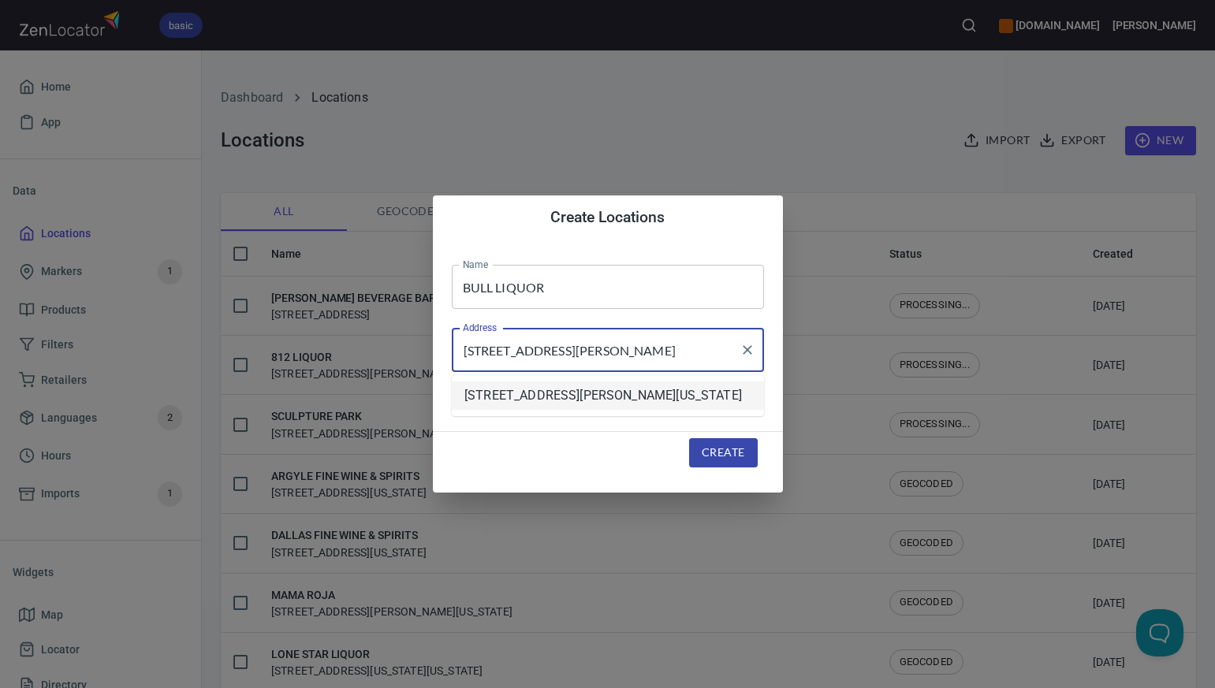
click at [523, 400] on li "[STREET_ADDRESS][PERSON_NAME][US_STATE]" at bounding box center [608, 396] width 312 height 28
type input "[STREET_ADDRESS][PERSON_NAME][US_STATE]"
click at [708, 452] on span "Create" at bounding box center [723, 453] width 43 height 20
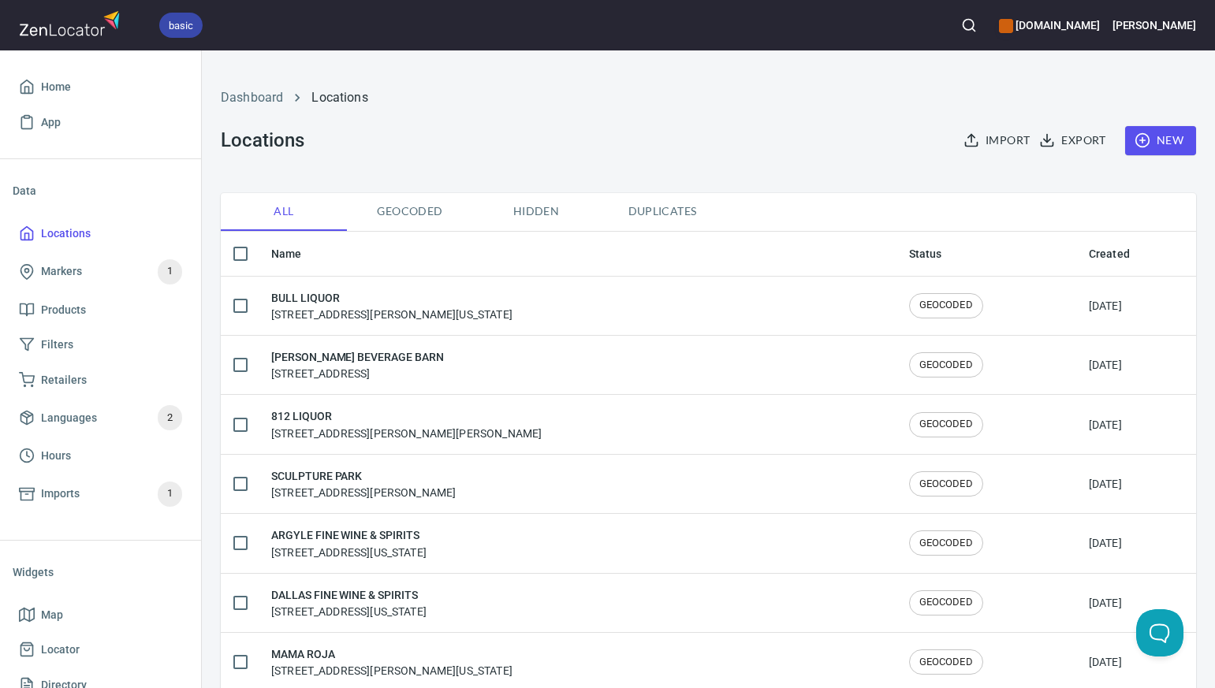
click at [654, 213] on span "Duplicates" at bounding box center [662, 212] width 107 height 20
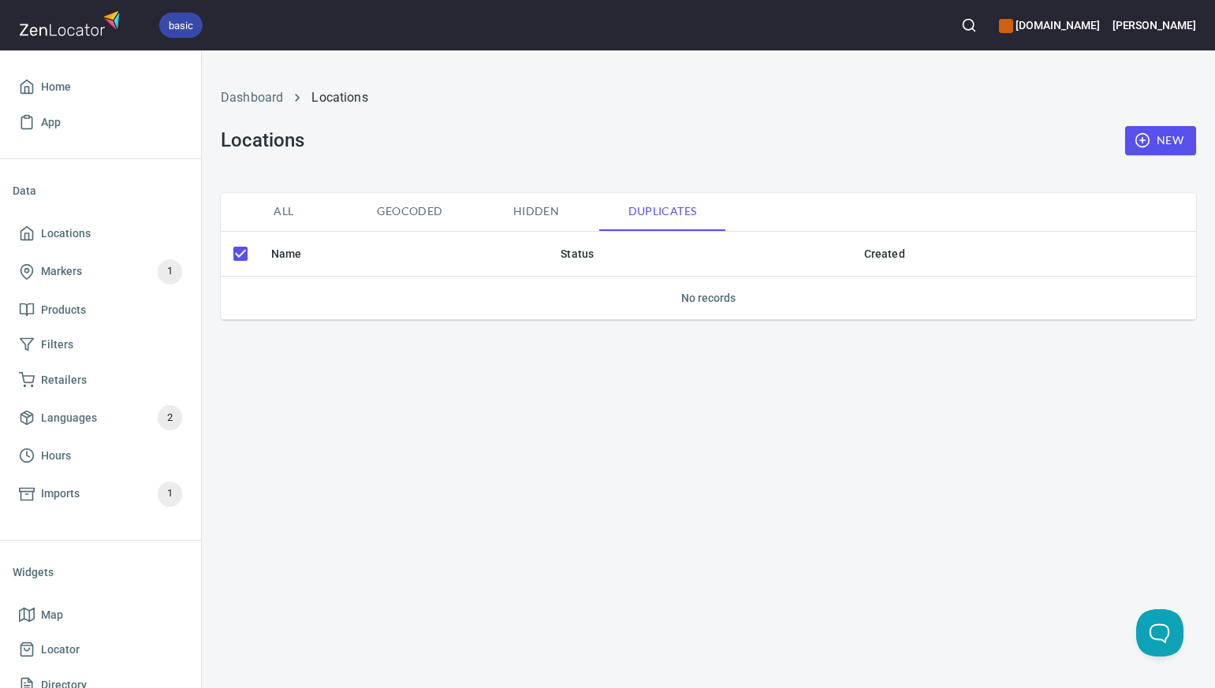
checkbox input "false"
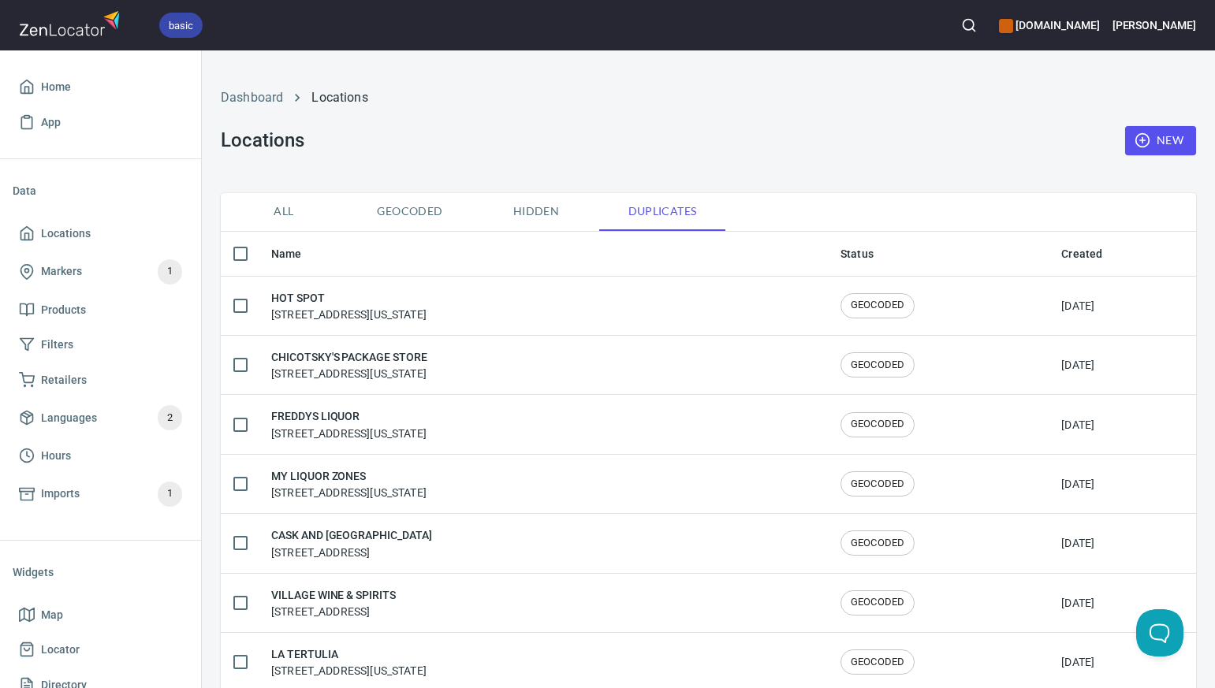
click at [284, 210] on span "All" at bounding box center [283, 212] width 107 height 20
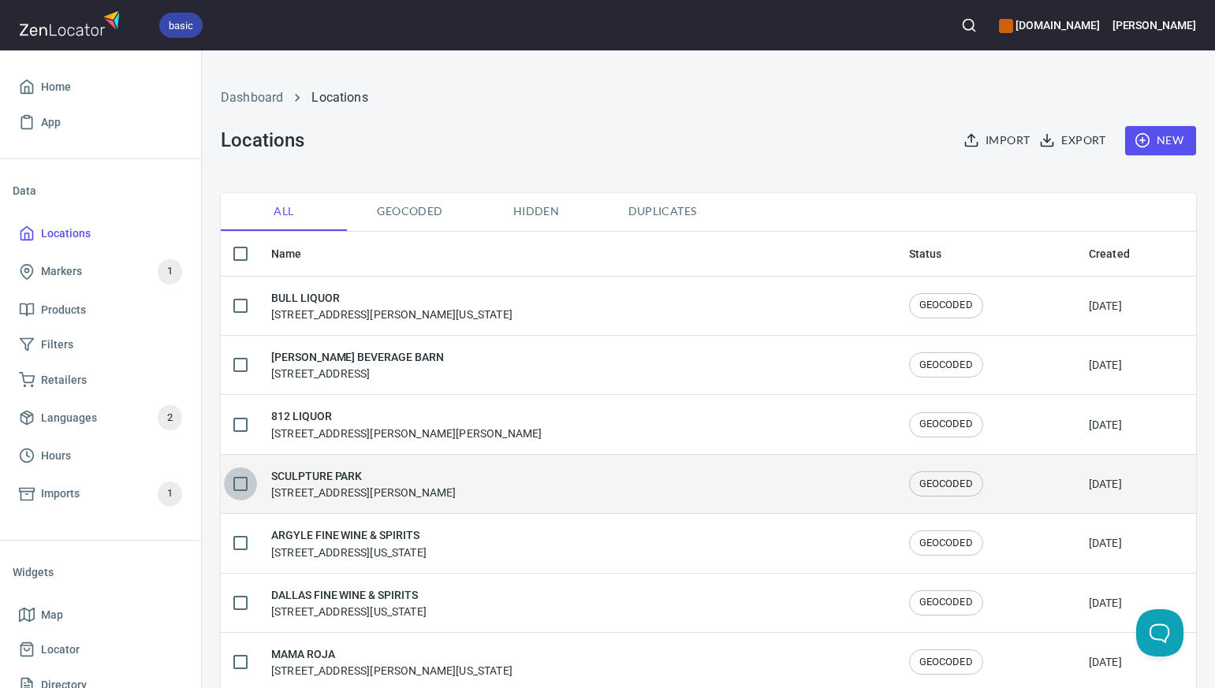
click at [236, 480] on input "checkbox" at bounding box center [240, 483] width 33 height 33
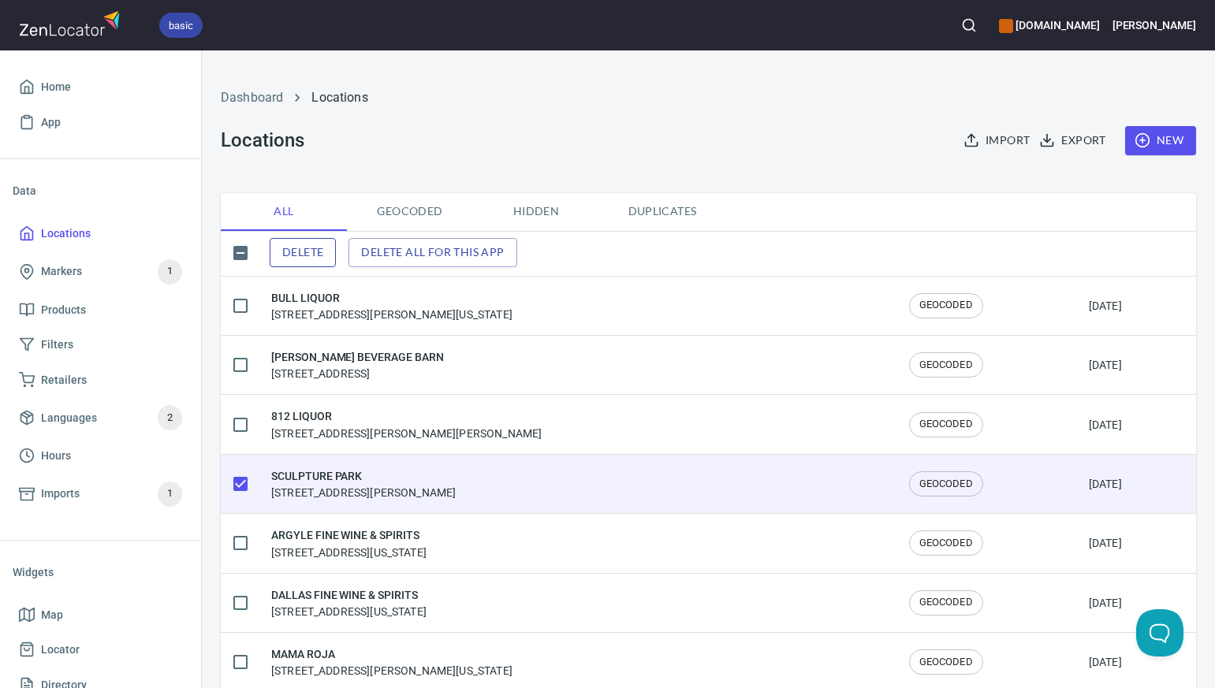
click at [323, 249] on span "Delete" at bounding box center [302, 253] width 41 height 20
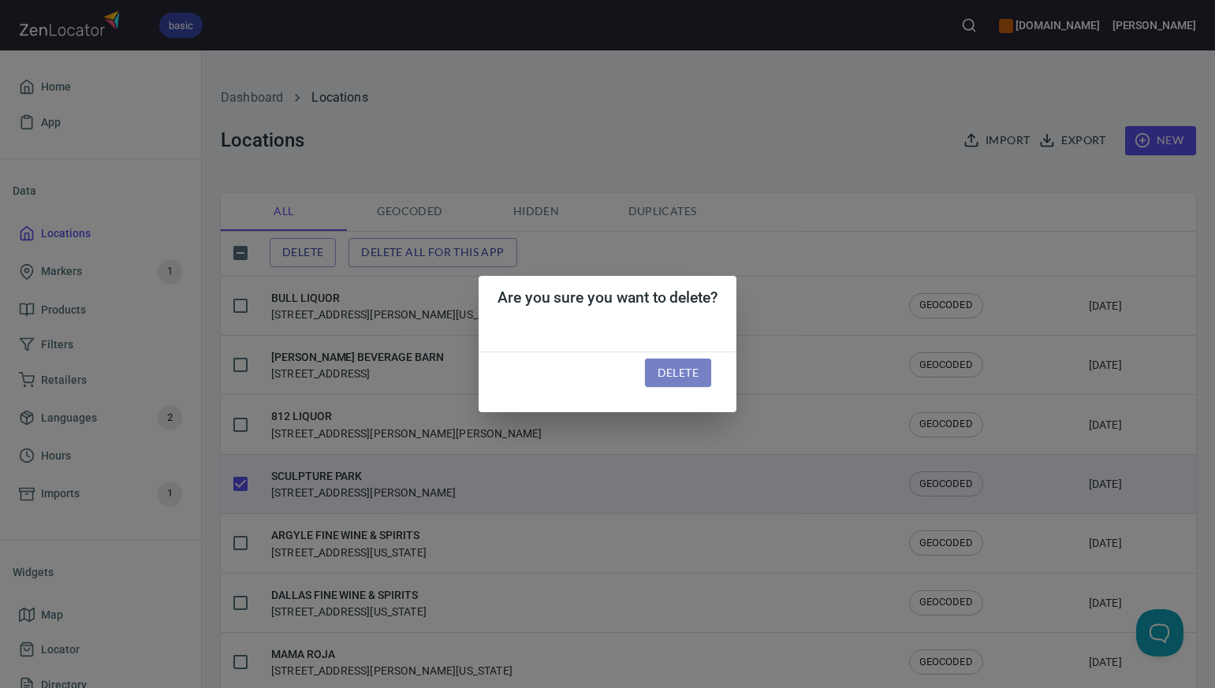
click at [687, 373] on span "Delete" at bounding box center [677, 373] width 41 height 20
checkbox input "false"
